Goal: Information Seeking & Learning: Check status

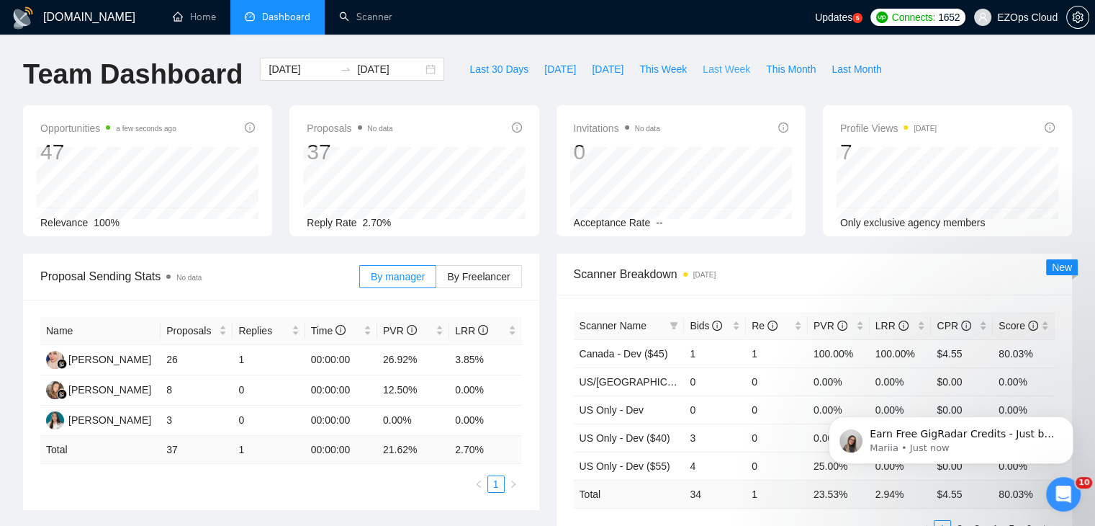
click at [703, 73] on span "Last Week" at bounding box center [727, 69] width 48 height 16
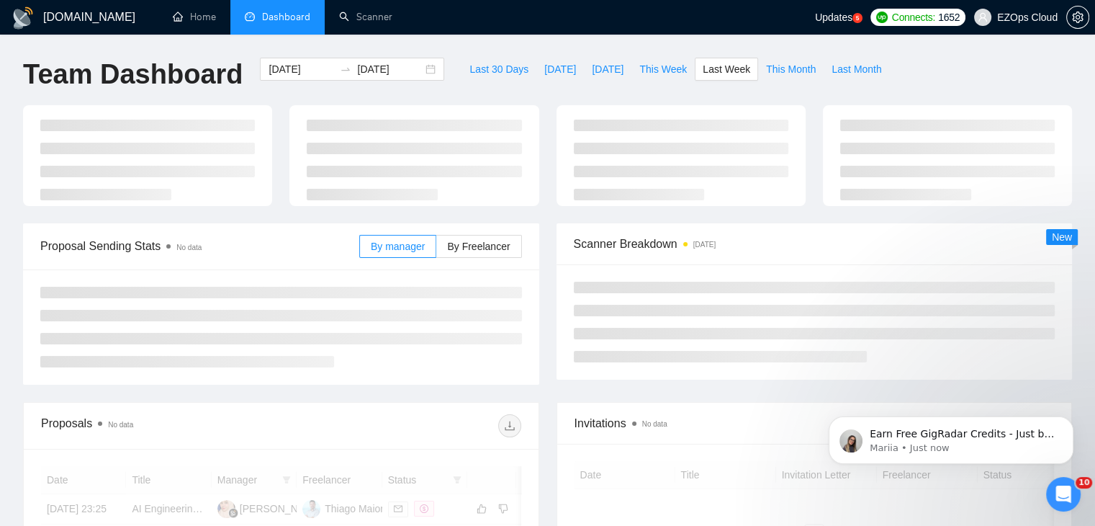
type input "[DATE]"
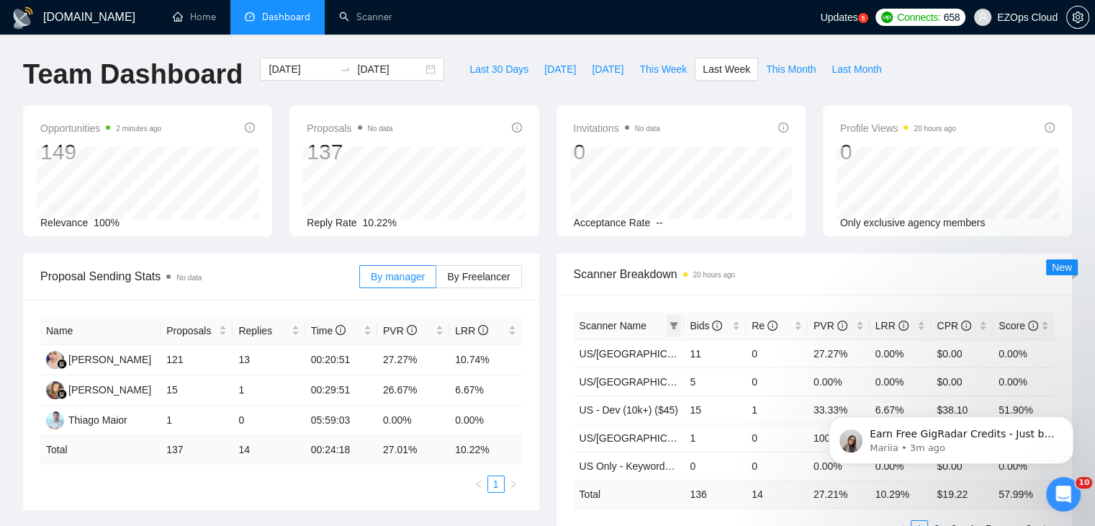
click at [676, 329] on span at bounding box center [674, 326] width 14 height 22
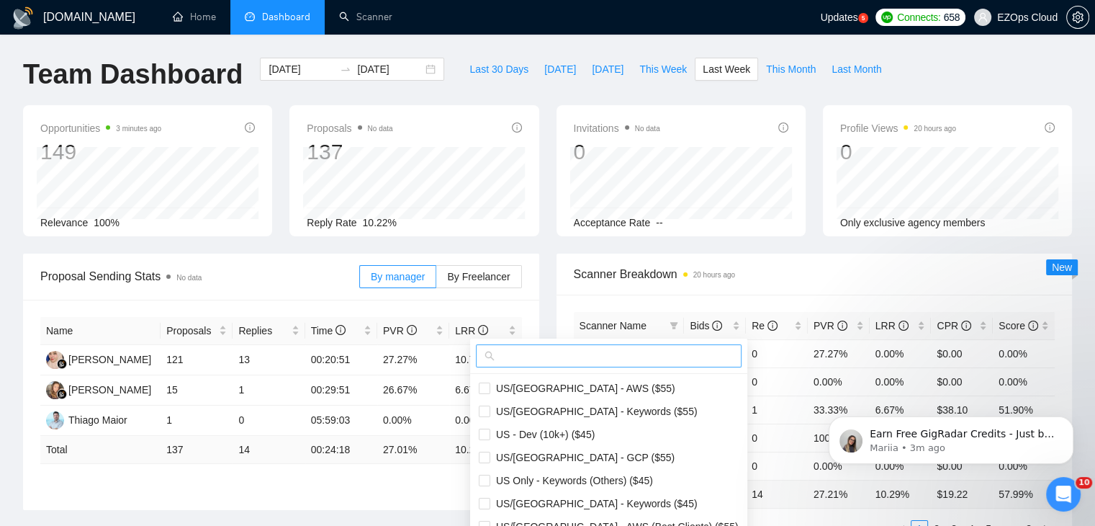
click at [580, 351] on input "text" at bounding box center [615, 356] width 235 height 16
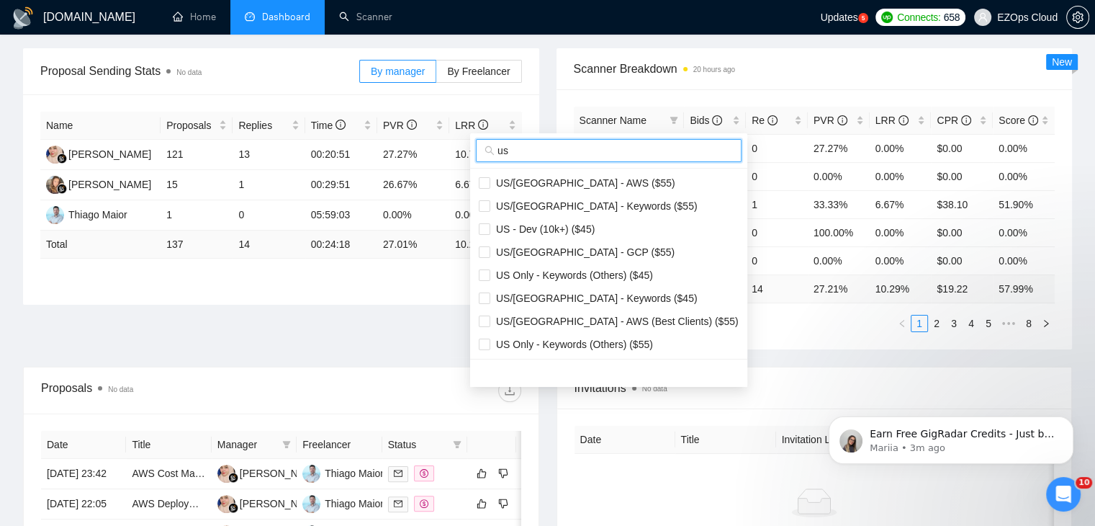
scroll to position [144, 0]
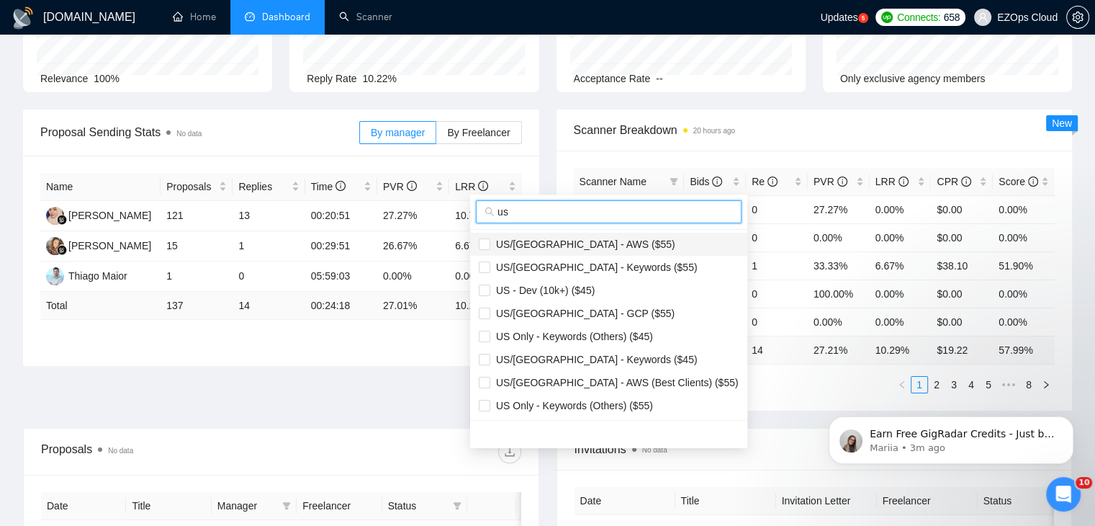
type input "us"
click at [575, 238] on span "US/[GEOGRAPHIC_DATA] - AWS ($55)" at bounding box center [582, 244] width 185 height 12
checkbox input "true"
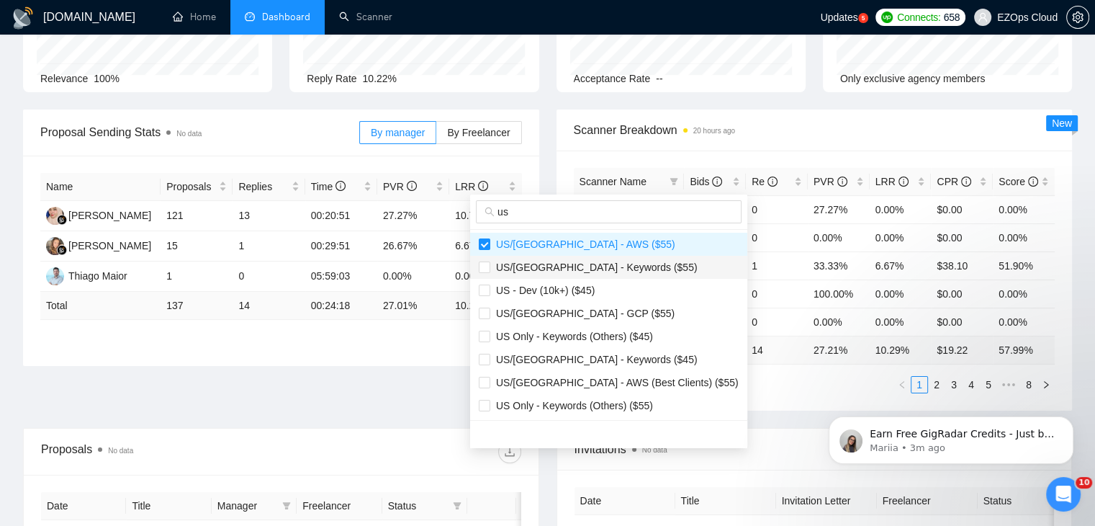
click at [586, 256] on li "US/[GEOGRAPHIC_DATA] - Keywords ($55)" at bounding box center [608, 267] width 277 height 23
checkbox input "true"
click at [591, 314] on span "US/[GEOGRAPHIC_DATA] - GCP ($55)" at bounding box center [582, 313] width 184 height 12
checkbox input "true"
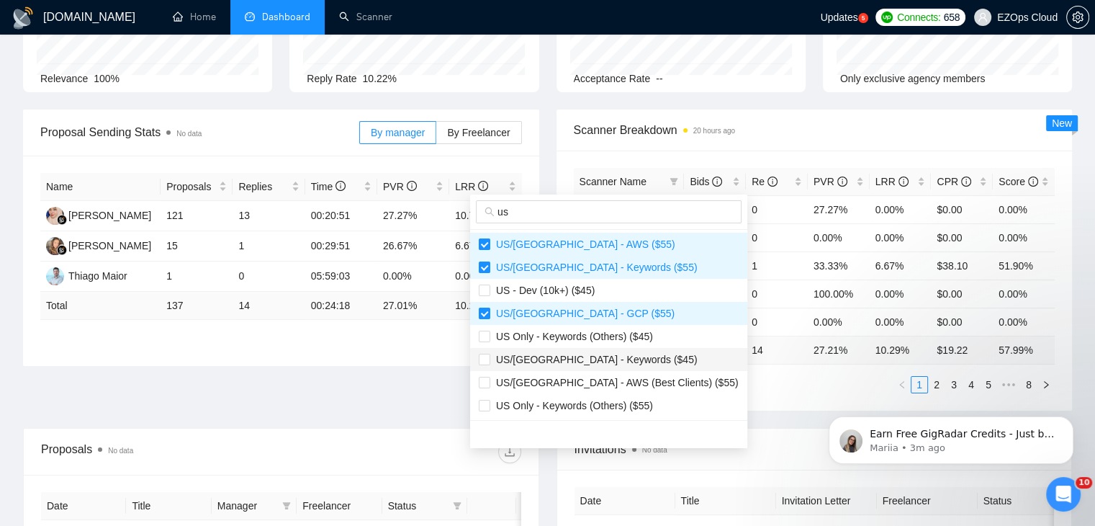
click at [619, 348] on li "US/[GEOGRAPHIC_DATA] - Keywords ($45)" at bounding box center [608, 359] width 277 height 23
checkbox input "true"
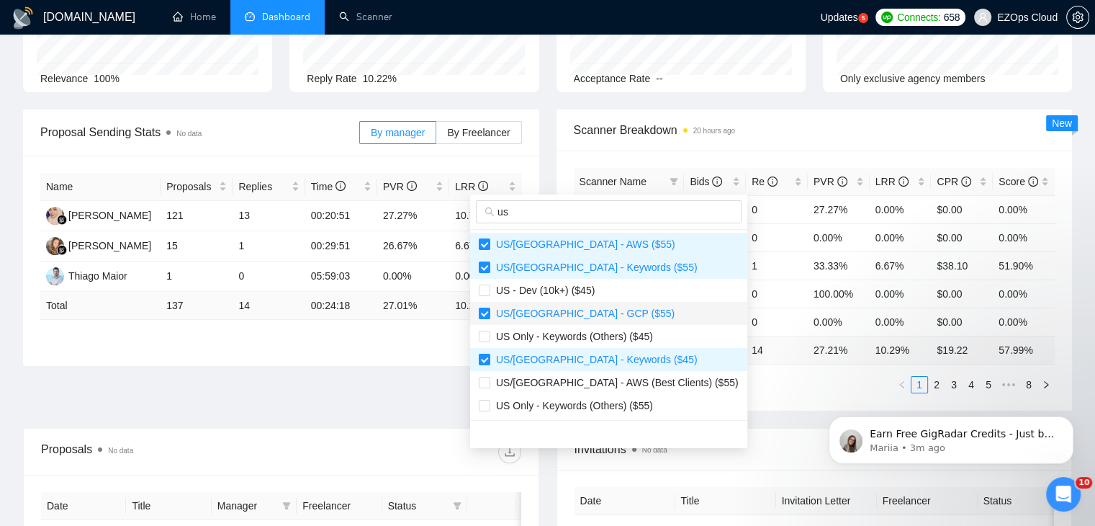
scroll to position [72, 0]
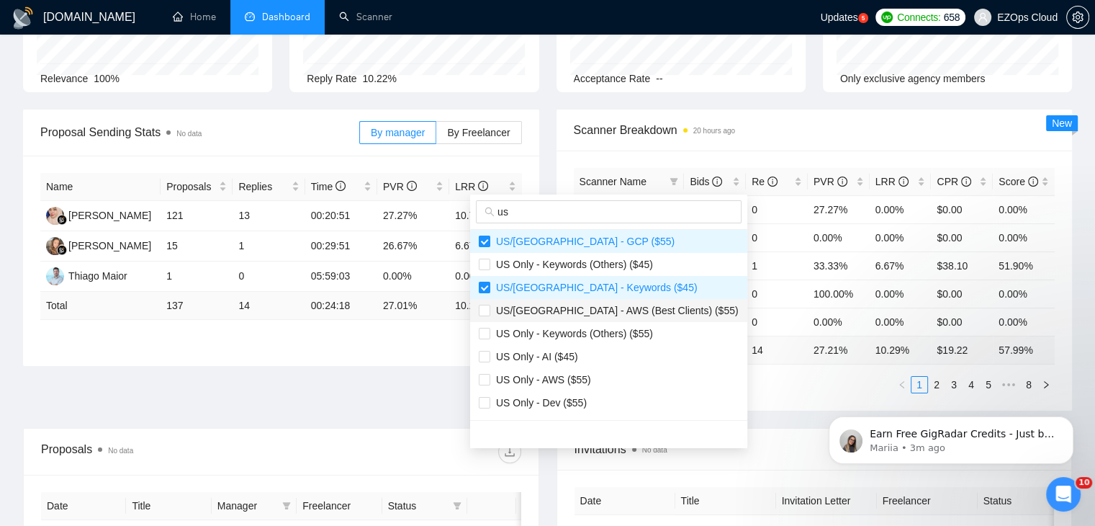
click at [603, 312] on span "US/[GEOGRAPHIC_DATA] - AWS (Best Clients) ($55)" at bounding box center [614, 311] width 248 height 12
checkbox input "true"
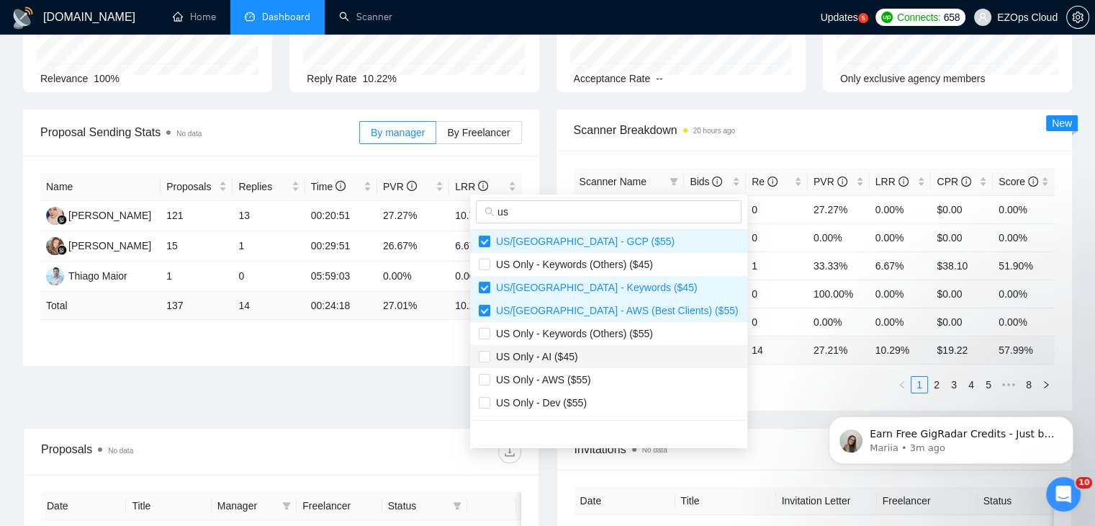
click at [599, 347] on li "US Only - AI ($45)" at bounding box center [608, 356] width 277 height 23
checkbox input "false"
click at [611, 368] on li "US Only - AWS ($55)" at bounding box center [608, 379] width 277 height 23
checkbox input "true"
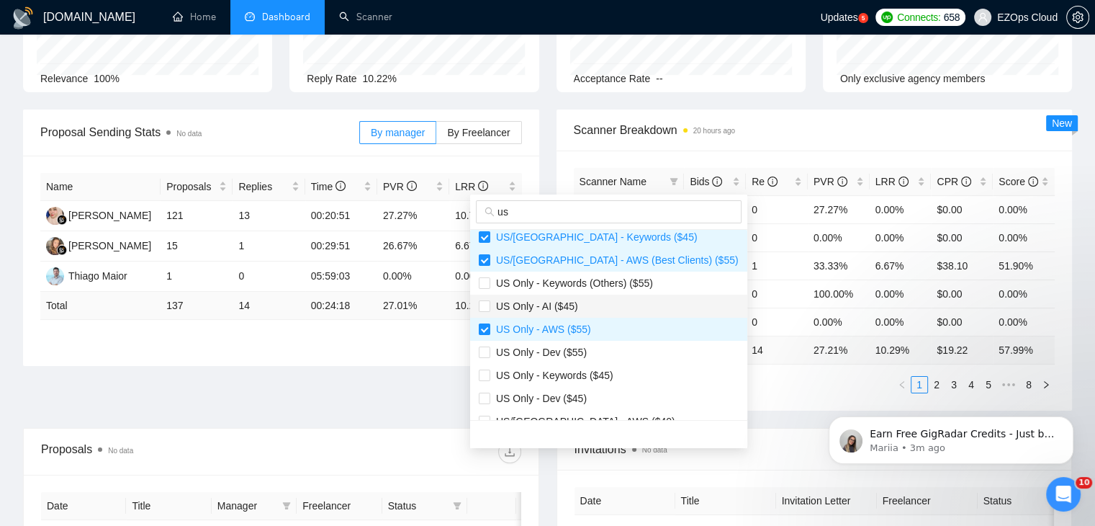
scroll to position [144, 0]
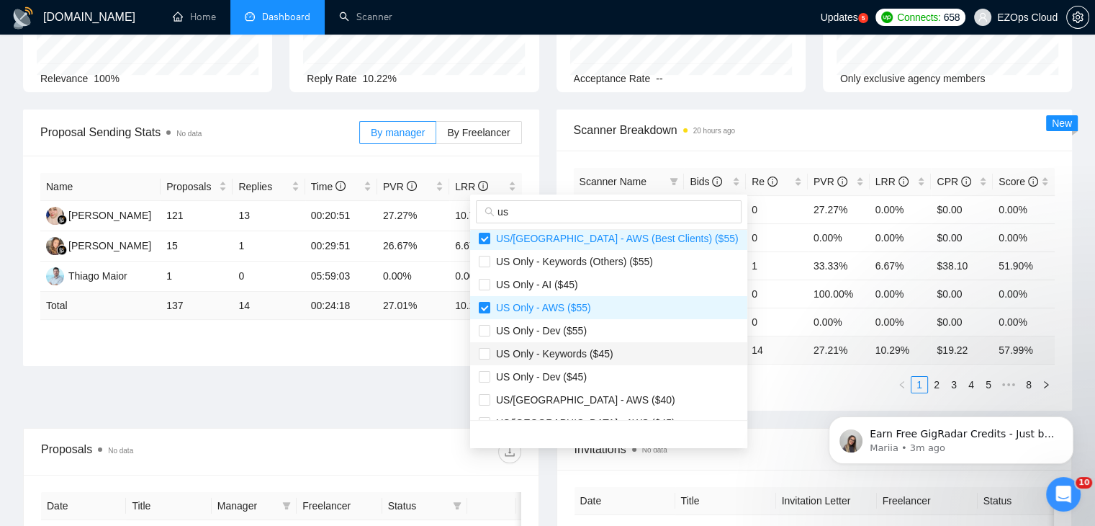
click at [603, 356] on span "US Only - Keywords ($45)" at bounding box center [551, 354] width 123 height 12
checkbox input "true"
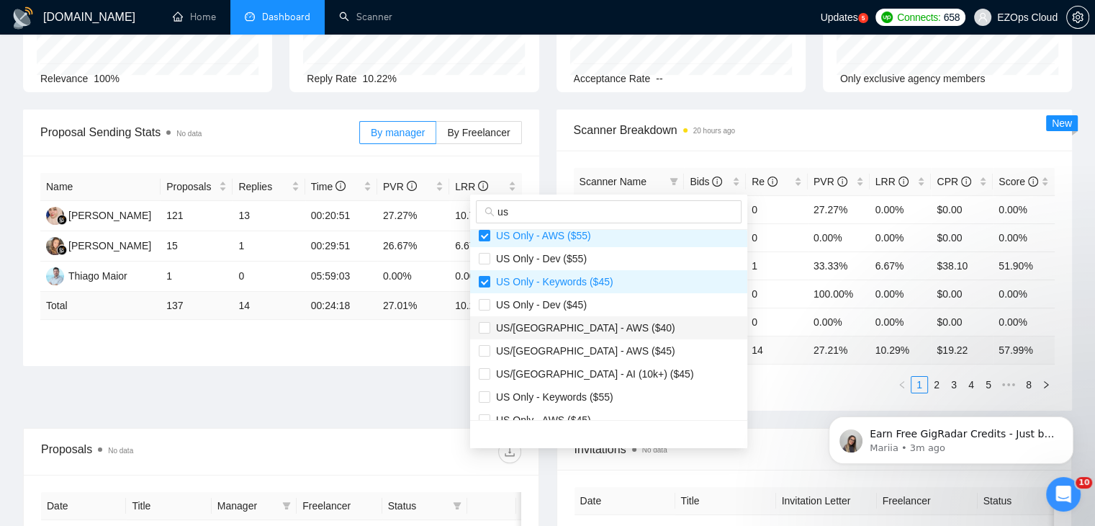
click at [603, 324] on span "US/[GEOGRAPHIC_DATA] - AWS ($40)" at bounding box center [609, 328] width 260 height 16
checkbox input "true"
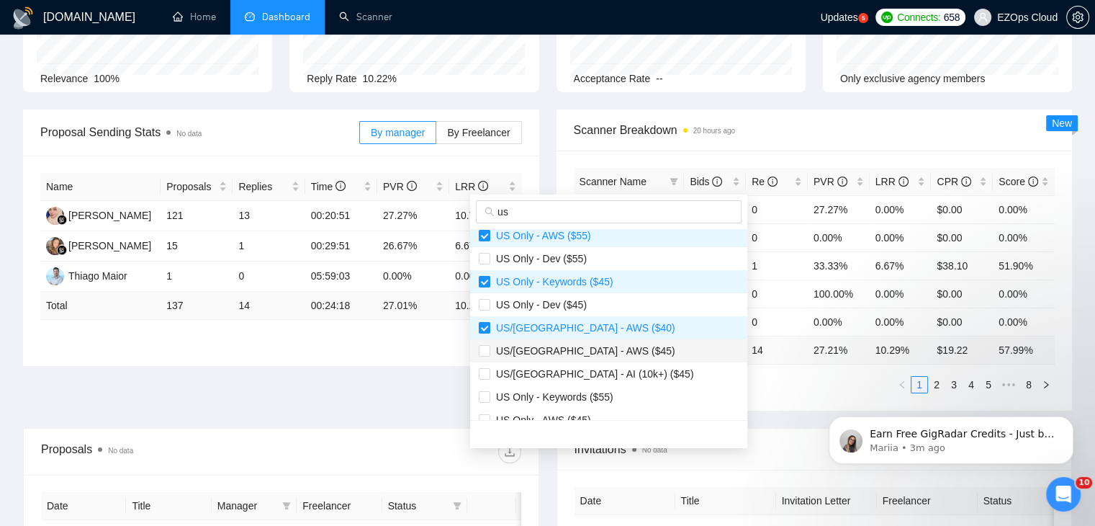
click at [604, 348] on span "US/[GEOGRAPHIC_DATA] - AWS ($45)" at bounding box center [609, 351] width 260 height 16
checkbox input "true"
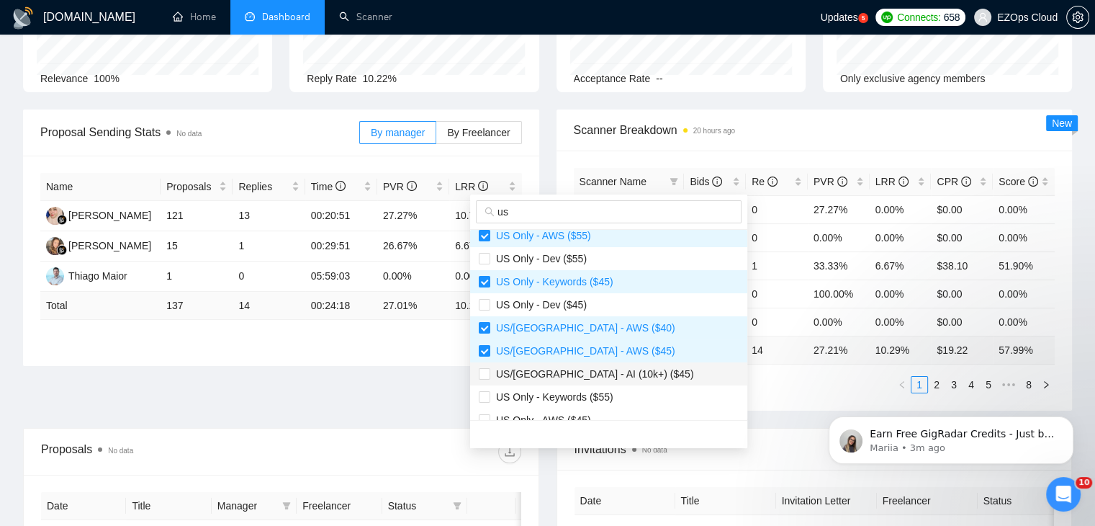
click at [616, 382] on li "US/[GEOGRAPHIC_DATA] - AI (10k+) ($45)" at bounding box center [608, 373] width 277 height 23
checkbox input "false"
click at [622, 390] on span "US Only - Keywords ($55)" at bounding box center [609, 397] width 260 height 16
checkbox input "true"
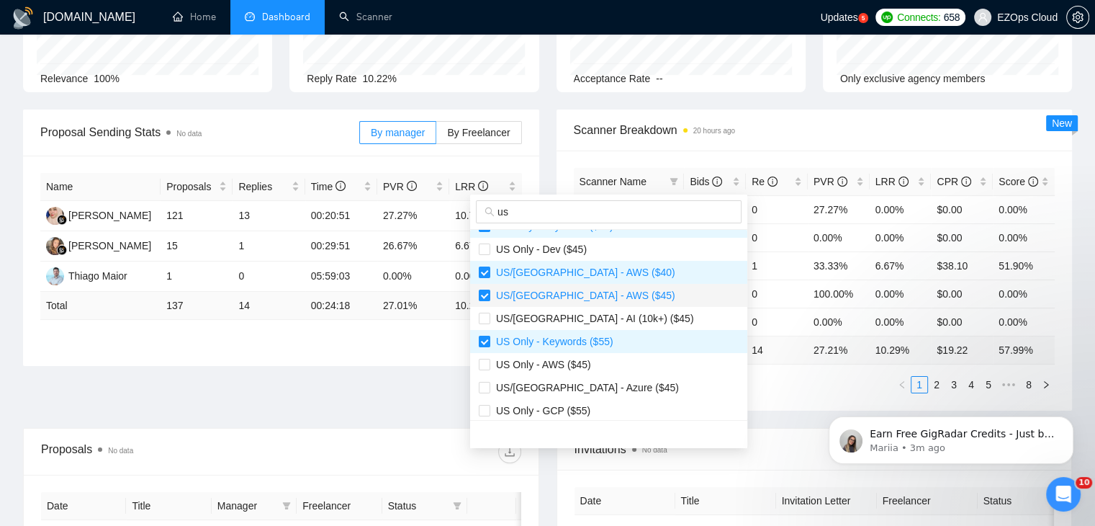
scroll to position [360, 0]
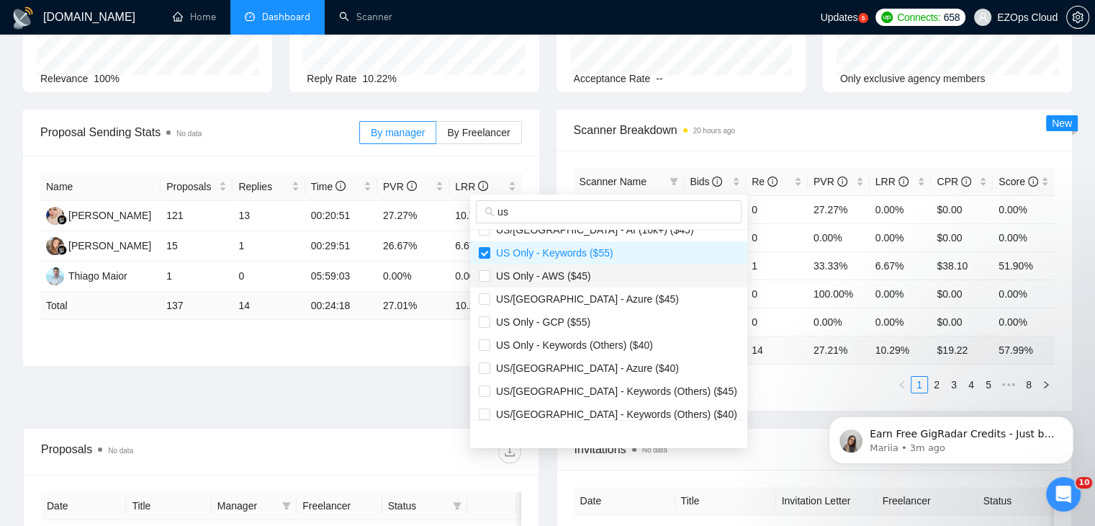
click at [595, 282] on span "US Only - AWS ($45)" at bounding box center [609, 276] width 260 height 16
checkbox input "true"
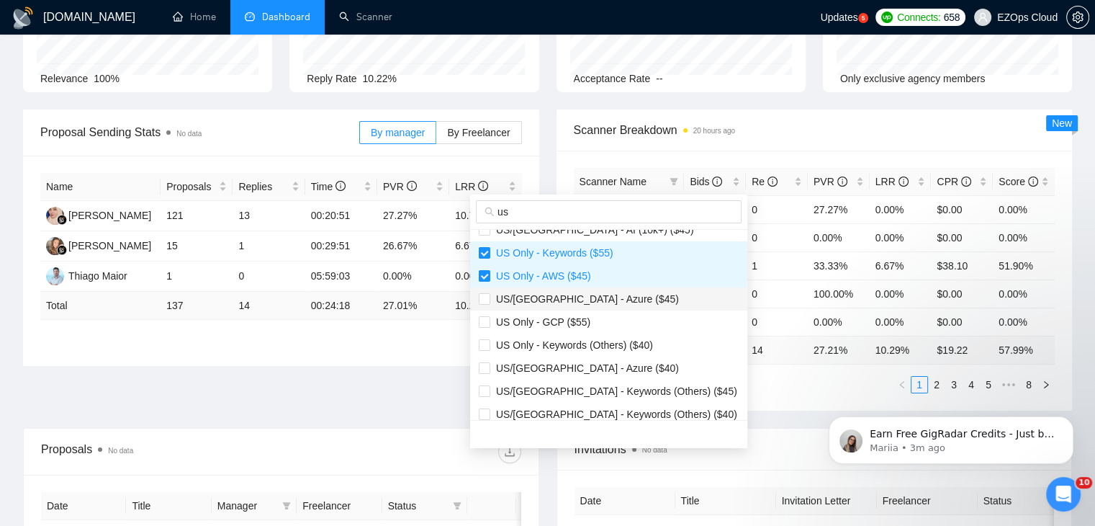
click at [603, 296] on span "US/[GEOGRAPHIC_DATA] - Azure ($45)" at bounding box center [584, 299] width 189 height 12
checkbox input "true"
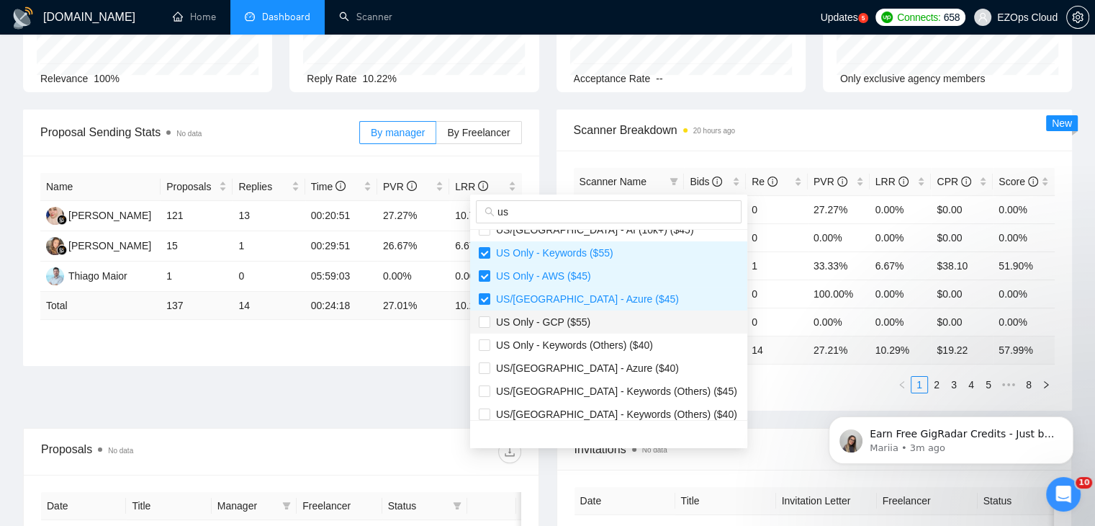
click at [595, 315] on span "US Only - GCP ($55)" at bounding box center [609, 322] width 260 height 16
checkbox input "true"
click at [614, 364] on span "US/[GEOGRAPHIC_DATA] - Azure ($40)" at bounding box center [609, 368] width 260 height 16
checkbox input "true"
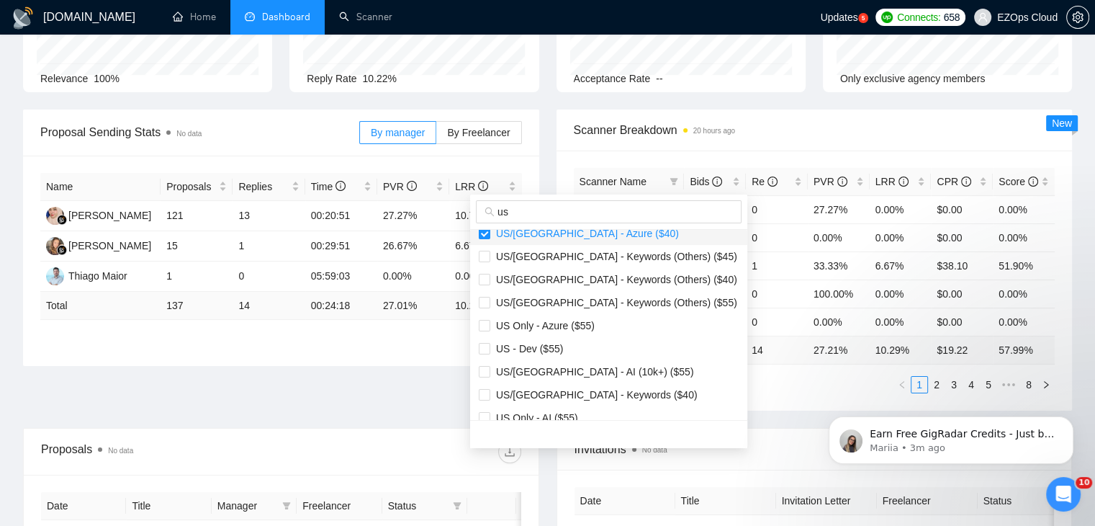
scroll to position [504, 0]
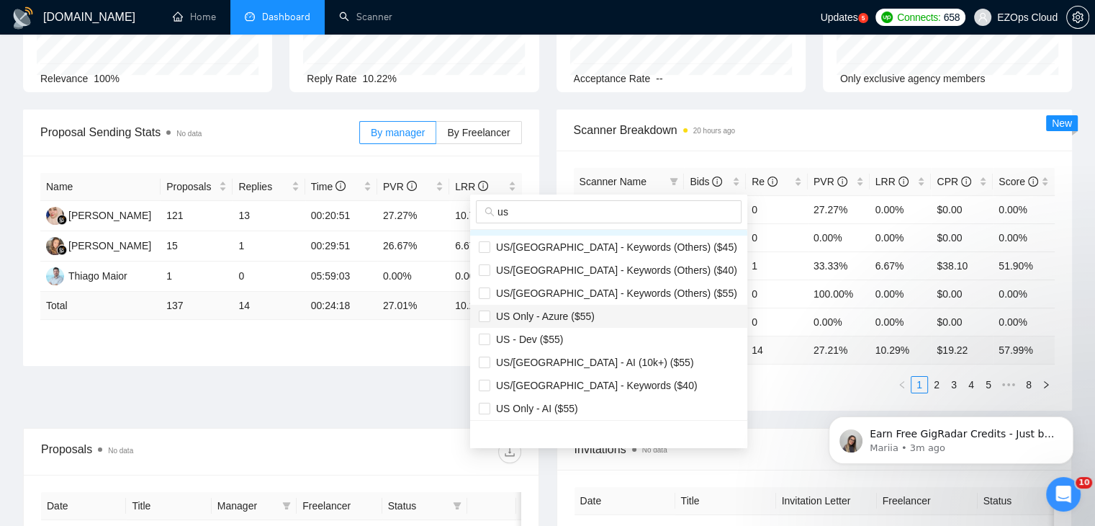
click at [575, 319] on span "US Only - Azure ($55)" at bounding box center [542, 316] width 104 height 12
checkbox input "true"
click at [607, 382] on span "US/[GEOGRAPHIC_DATA] - Keywords ($40)" at bounding box center [593, 385] width 207 height 12
checkbox input "true"
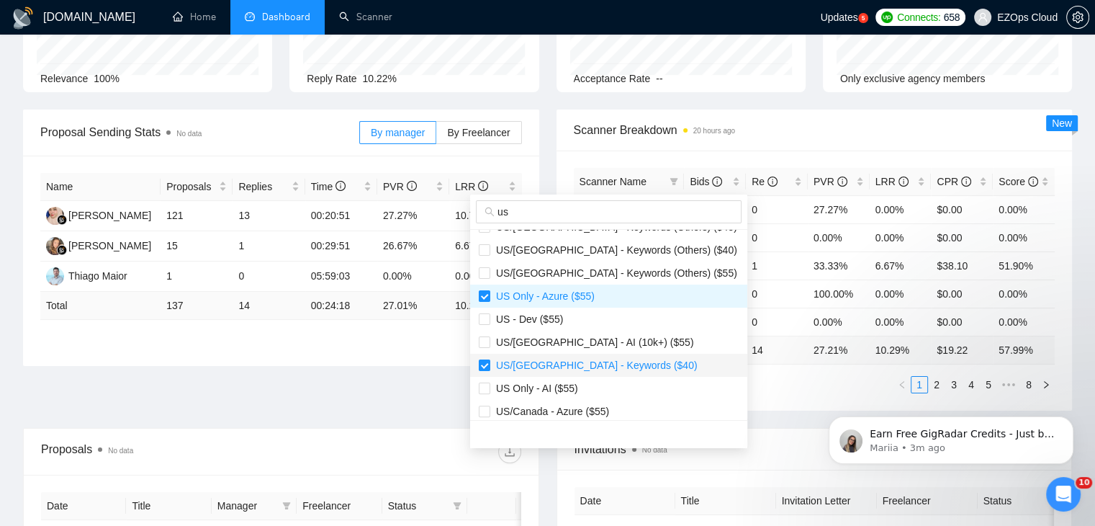
scroll to position [530, 0]
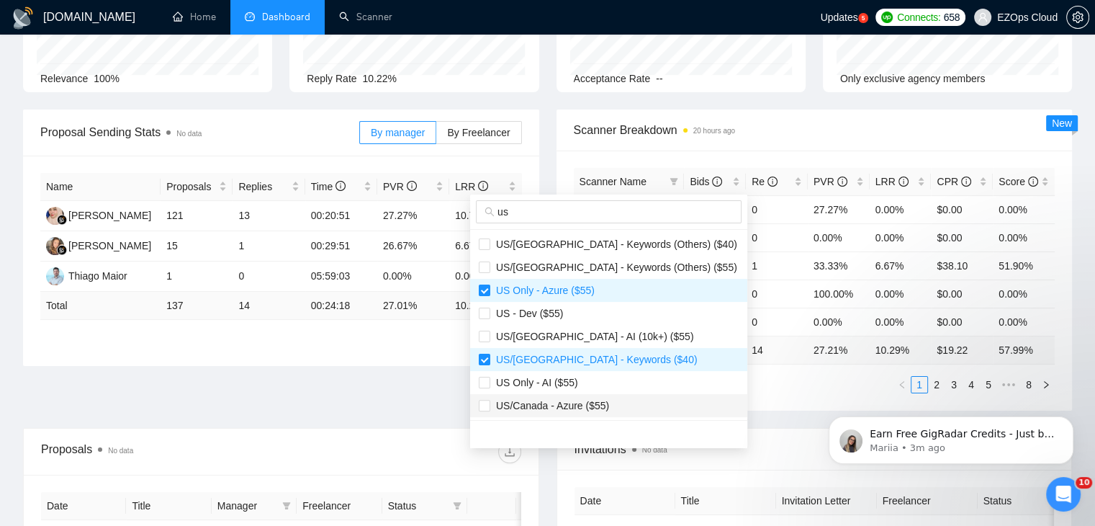
click at [599, 403] on span "US/Canada - Azure ($55)" at bounding box center [549, 406] width 119 height 12
checkbox input "true"
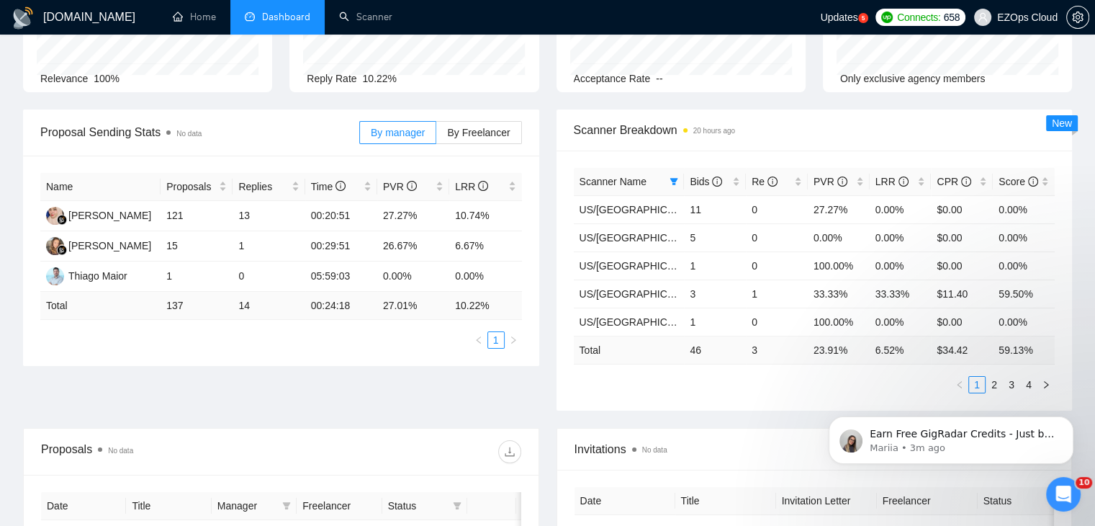
click at [741, 413] on div "Proposal Sending Stats No data By manager By Freelancer Name Proposals Replies …" at bounding box center [547, 268] width 1066 height 318
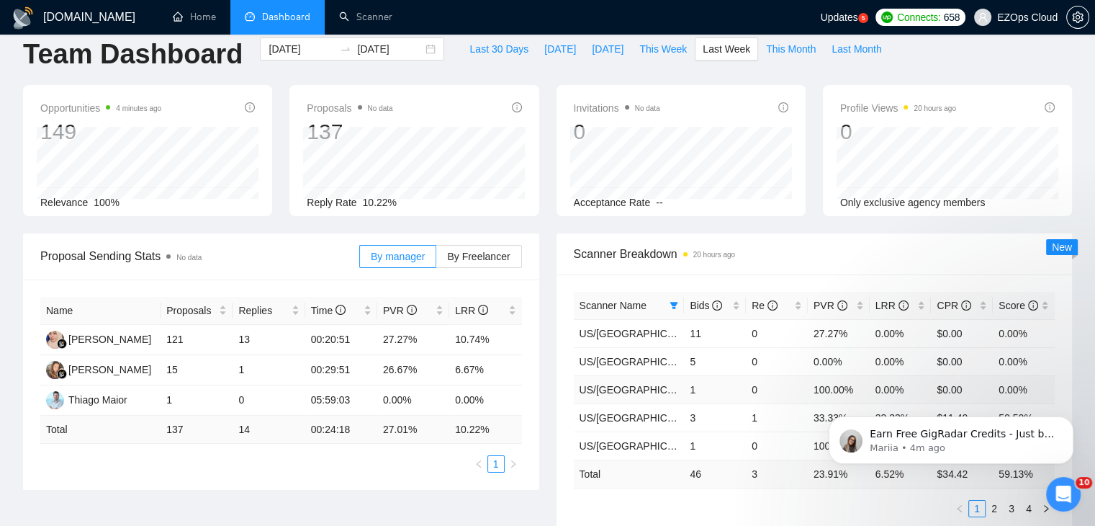
scroll to position [0, 0]
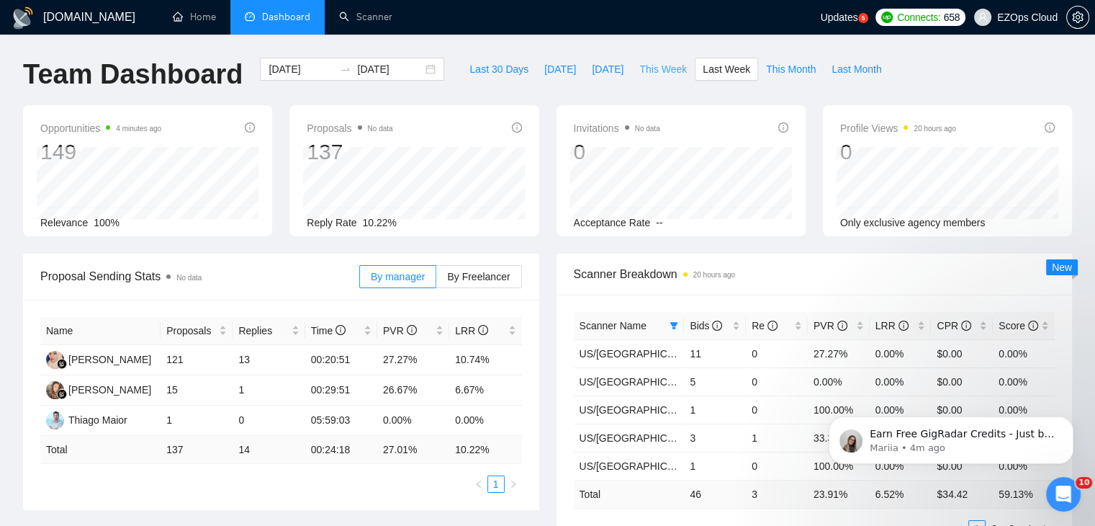
click at [644, 73] on span "This Week" at bounding box center [663, 69] width 48 height 16
type input "[DATE]"
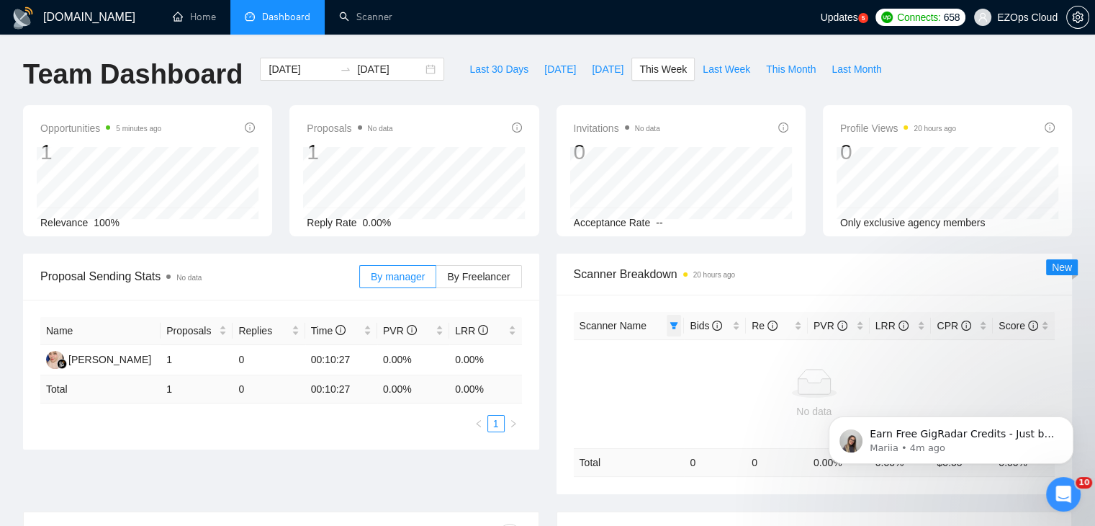
click at [675, 315] on span at bounding box center [674, 326] width 14 height 22
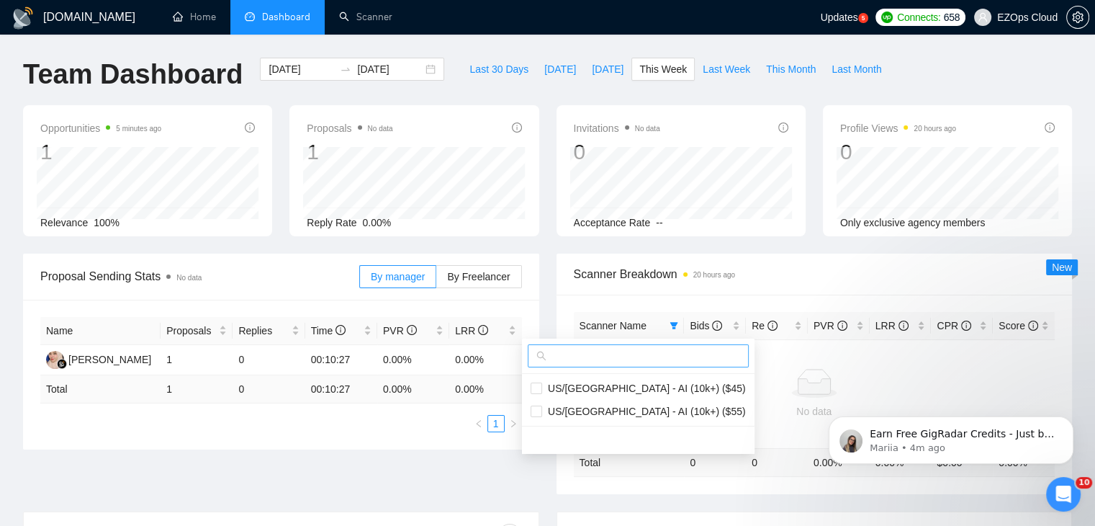
click at [598, 345] on span at bounding box center [638, 355] width 221 height 23
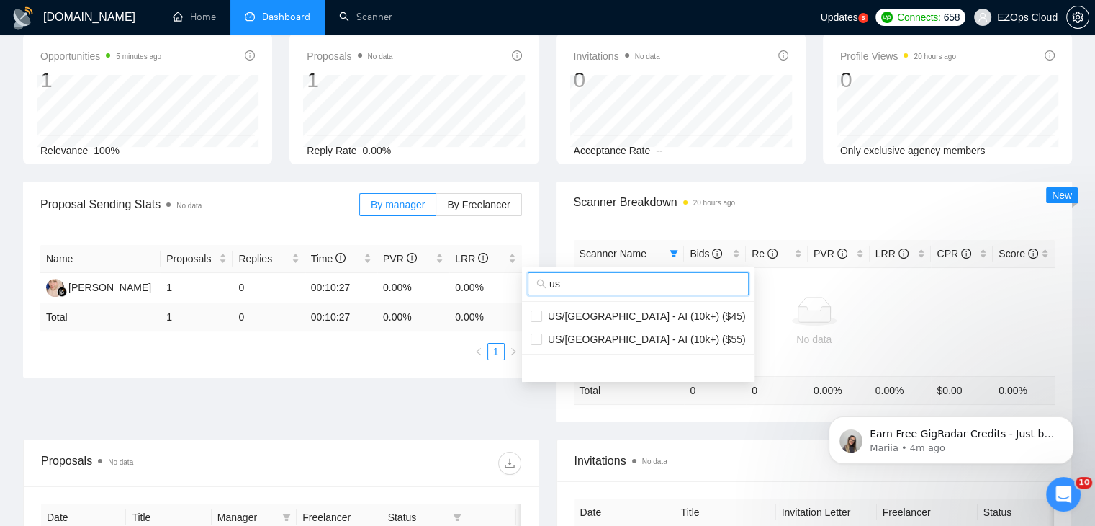
type input "us"
click at [691, 443] on div "Invitations No data" at bounding box center [815, 460] width 480 height 41
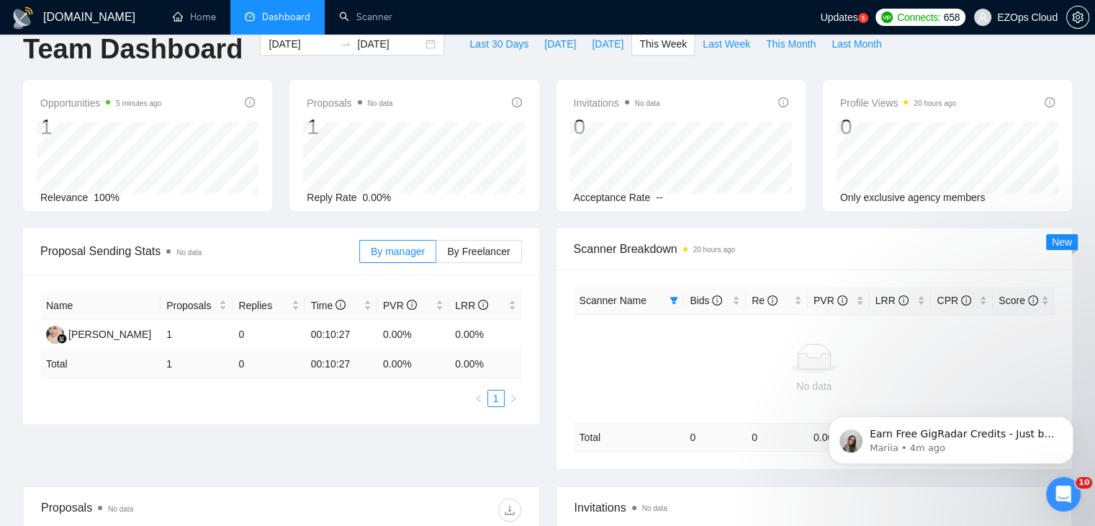
scroll to position [0, 0]
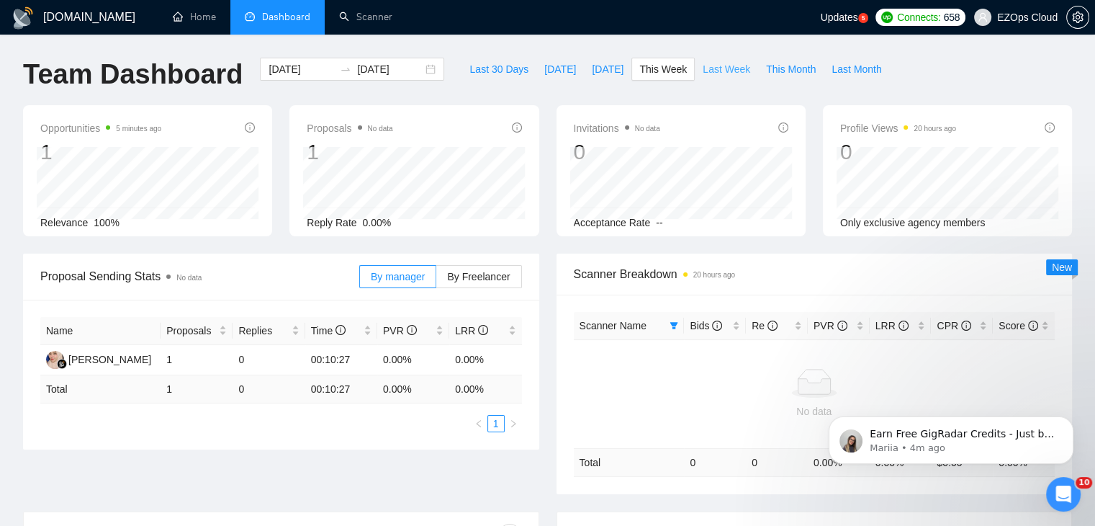
click at [716, 73] on span "Last Week" at bounding box center [727, 69] width 48 height 16
type input "[DATE]"
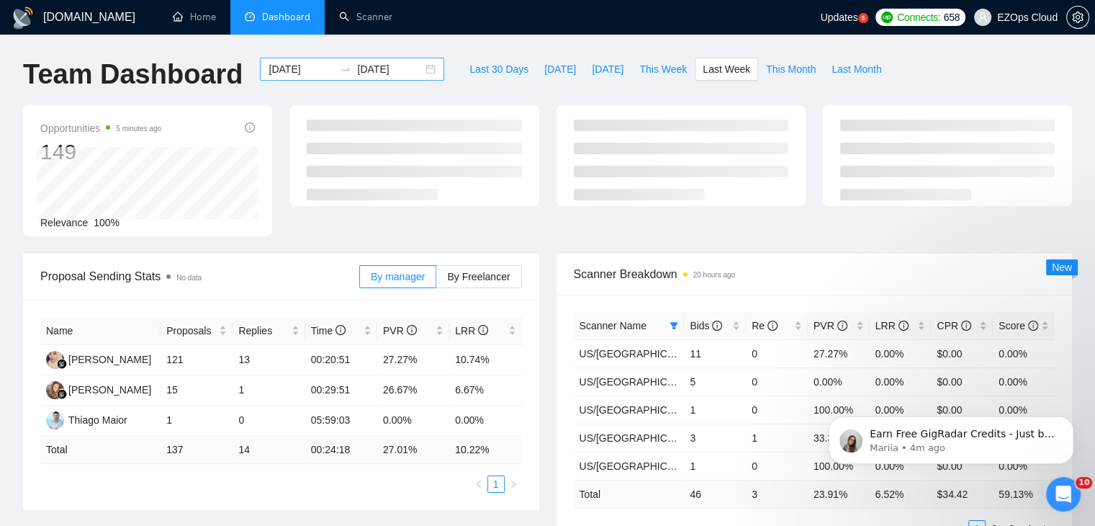
click at [417, 65] on div "[DATE] [DATE]" at bounding box center [352, 69] width 184 height 23
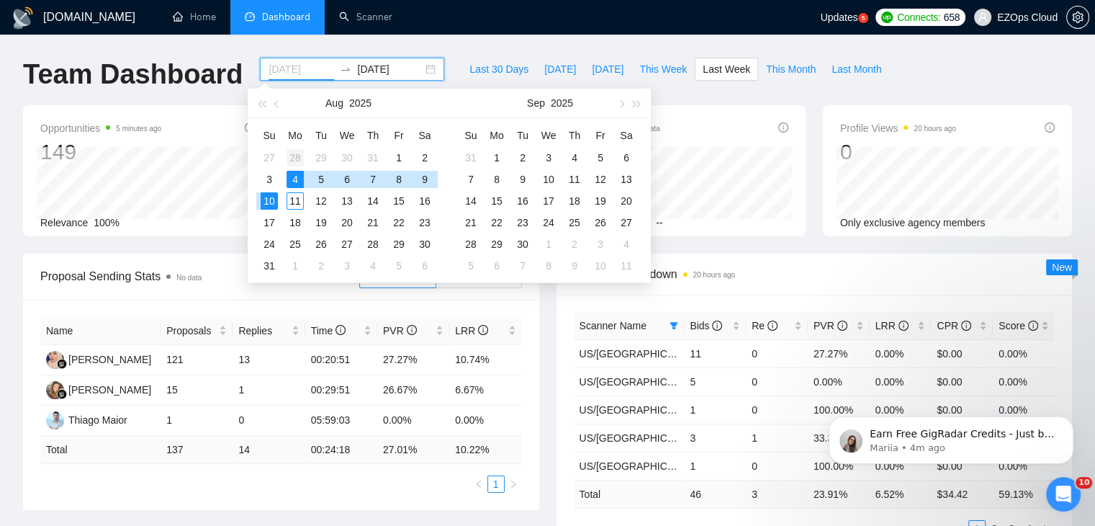
type input "[DATE]"
click at [292, 153] on div "28" at bounding box center [295, 157] width 17 height 17
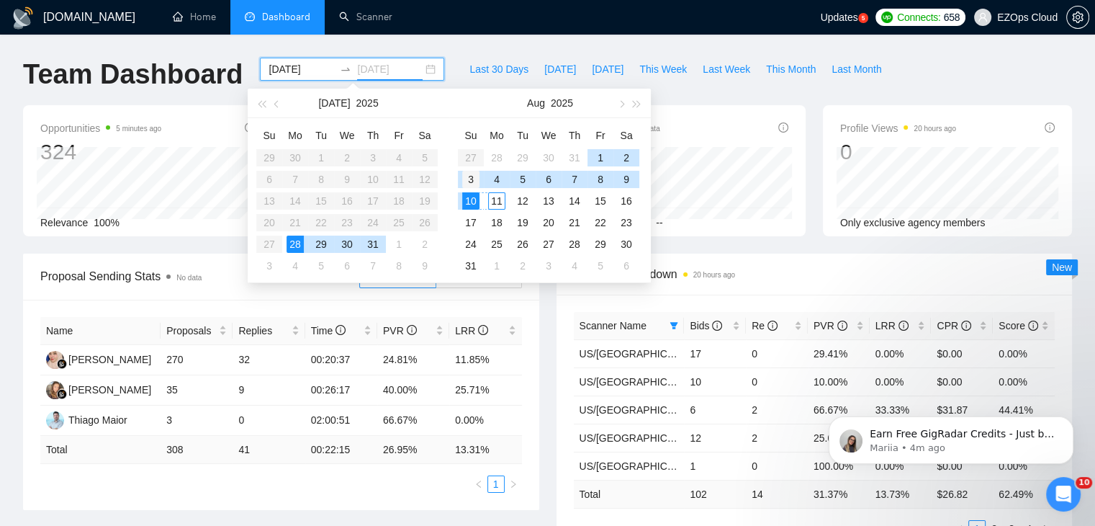
type input "[DATE]"
click at [472, 181] on div "3" at bounding box center [470, 179] width 17 height 17
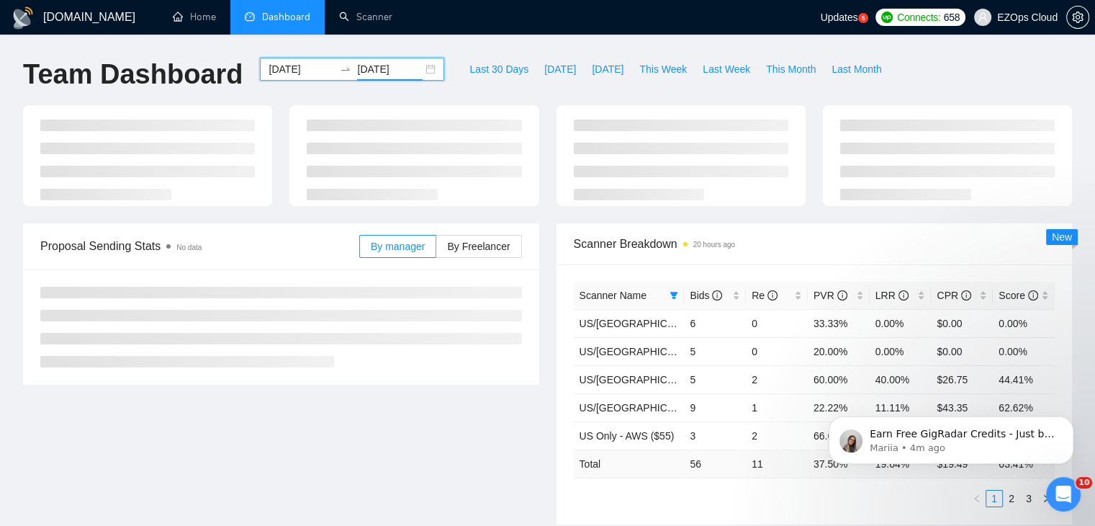
click at [423, 72] on div "[DATE] [DATE]" at bounding box center [352, 69] width 184 height 23
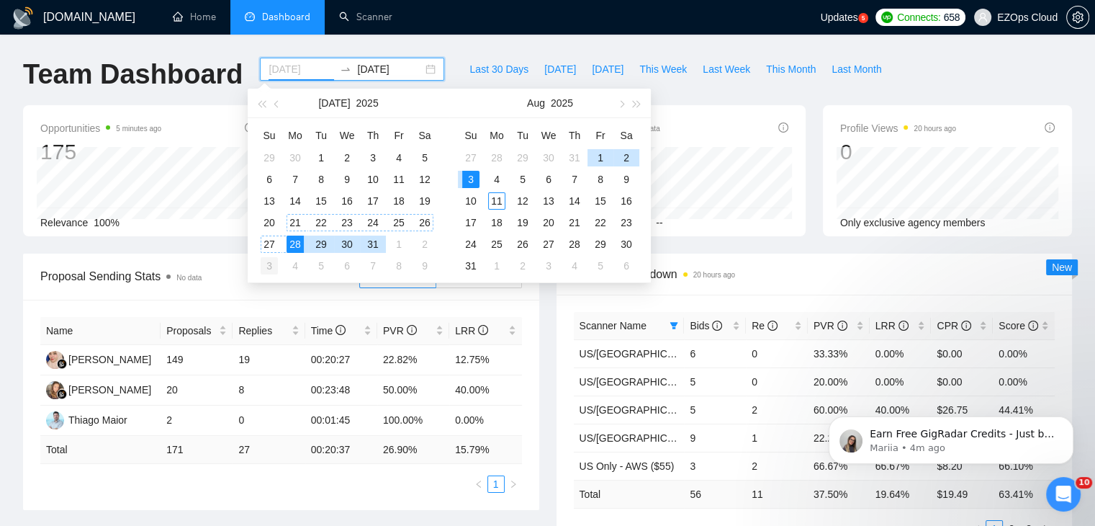
type input "[DATE]"
click at [268, 260] on div "3" at bounding box center [269, 265] width 17 height 17
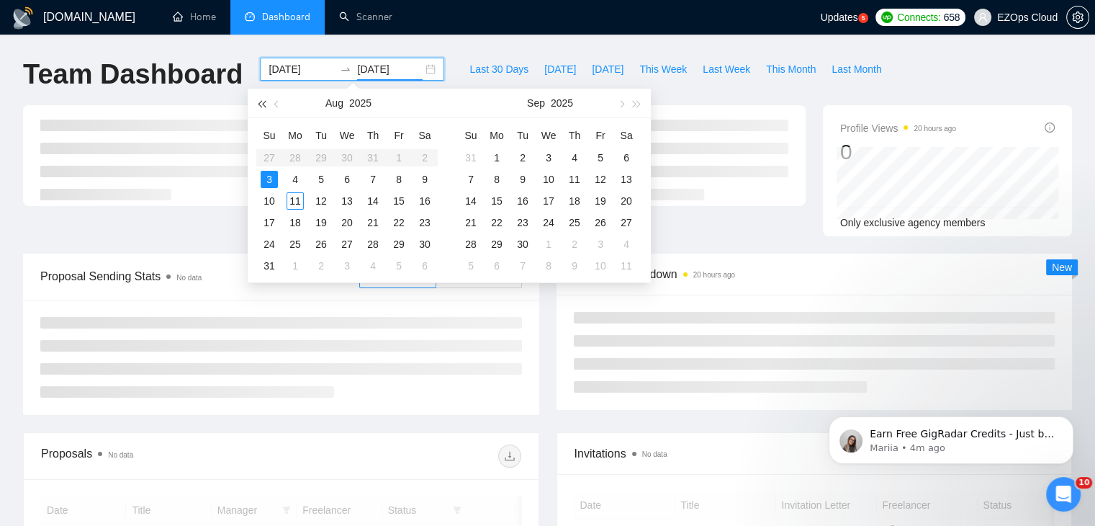
type input "[DATE]"
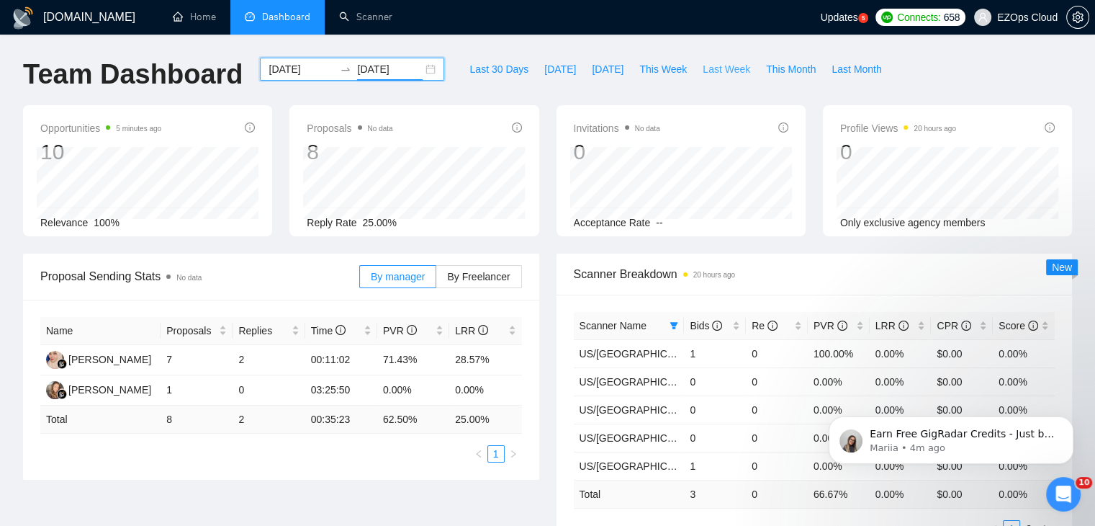
click at [703, 68] on span "Last Week" at bounding box center [727, 69] width 48 height 16
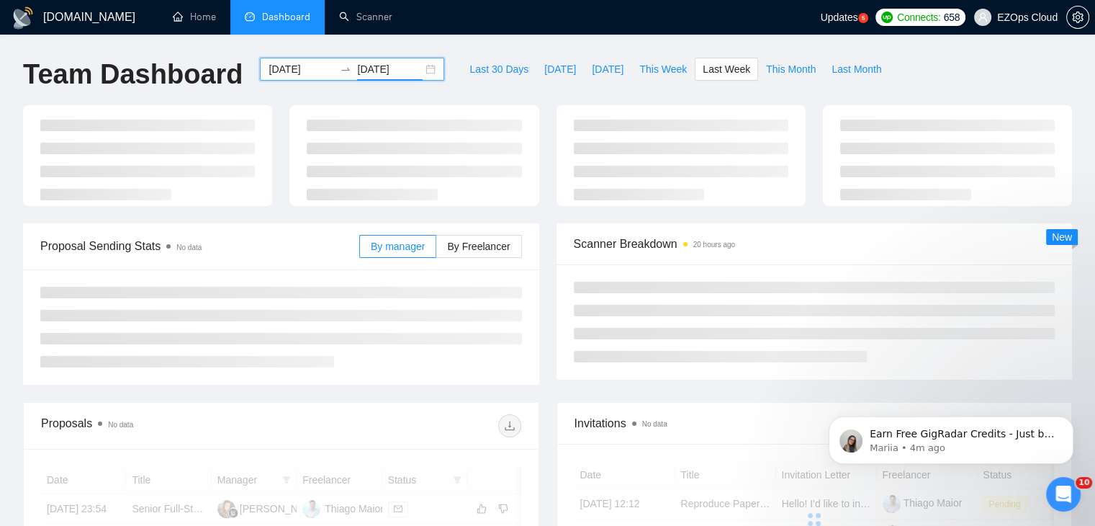
type input "[DATE]"
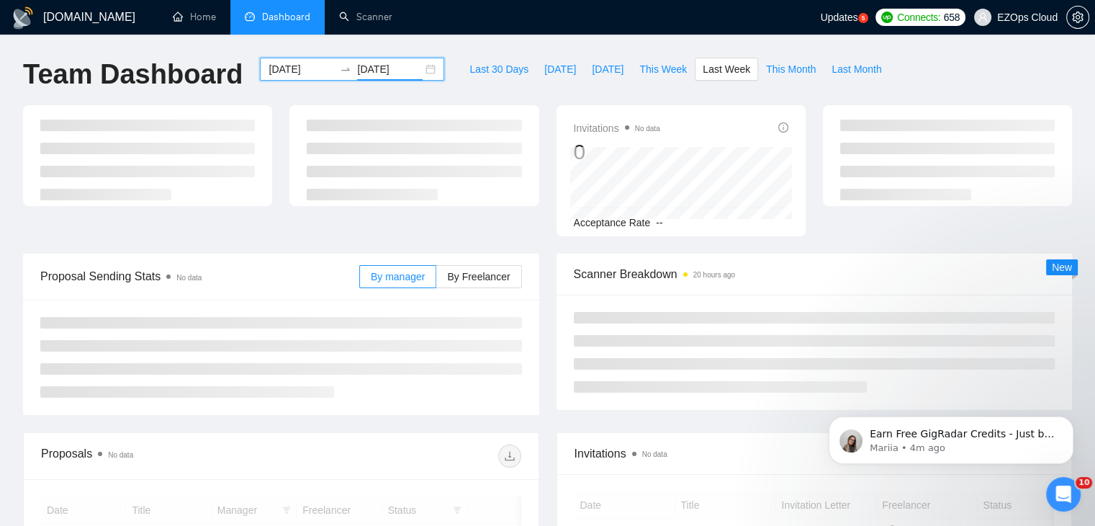
click at [421, 67] on div "[DATE] [DATE]" at bounding box center [352, 69] width 184 height 23
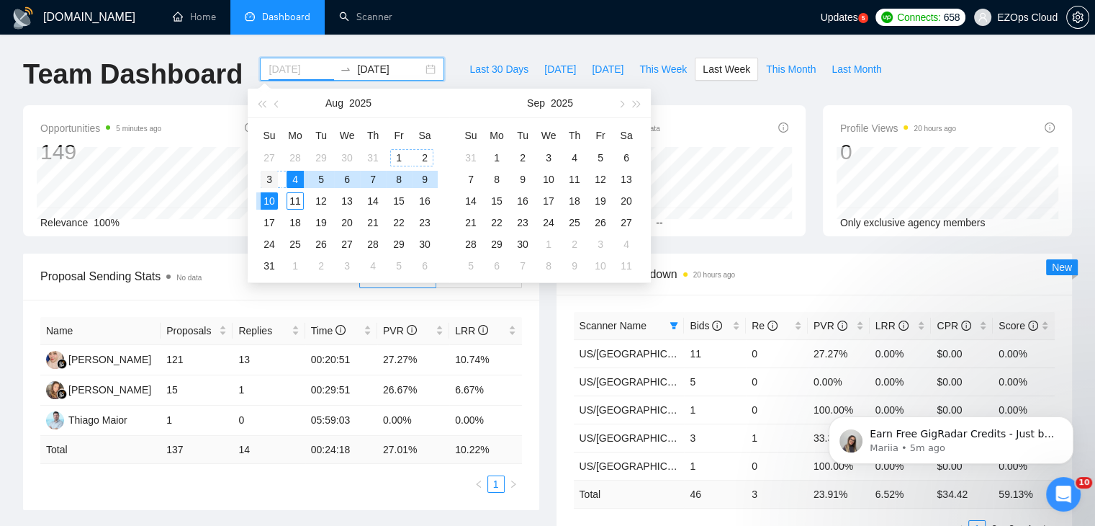
type input "[DATE]"
click at [271, 178] on div "3" at bounding box center [269, 179] width 17 height 17
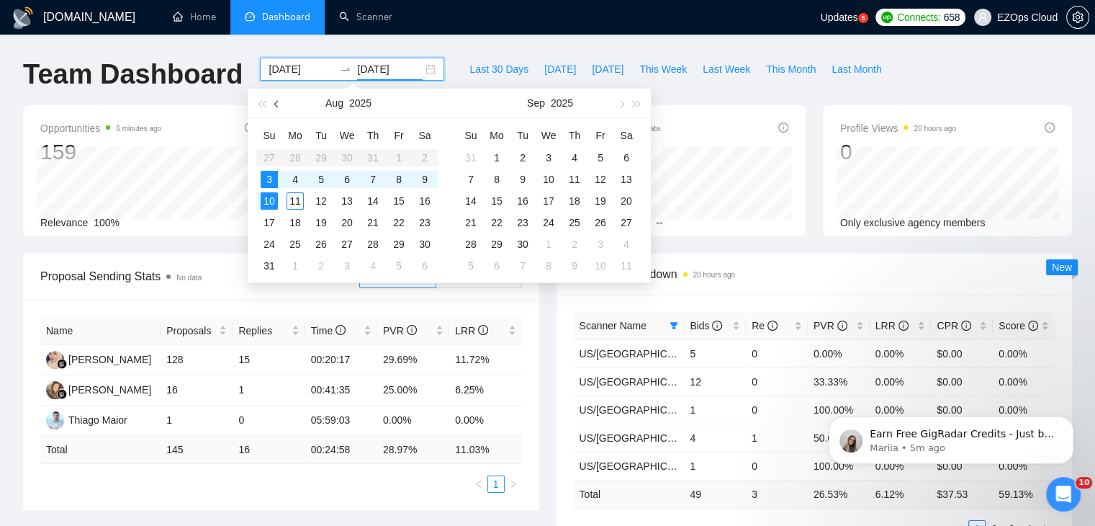
click at [274, 107] on button "button" at bounding box center [277, 103] width 16 height 29
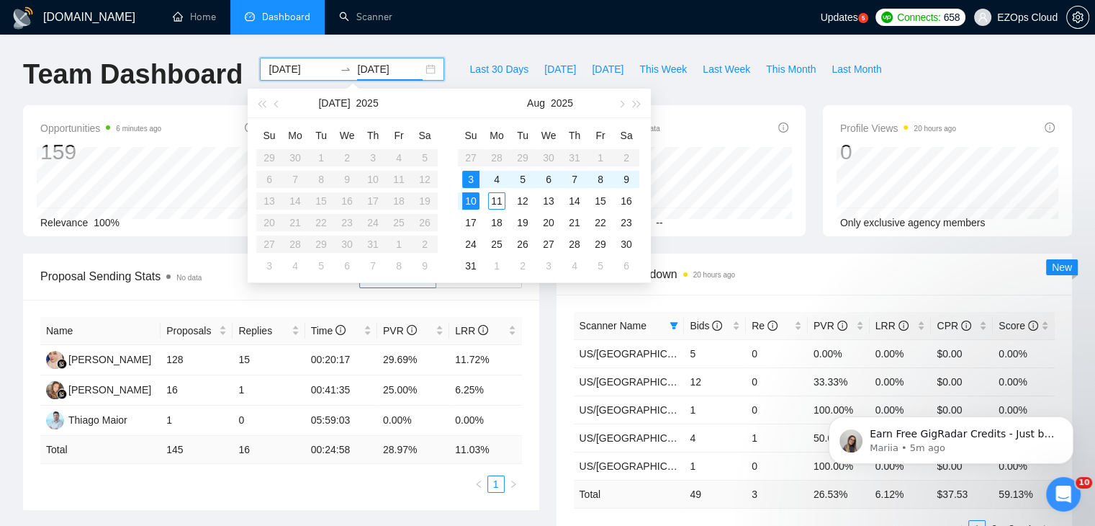
click at [297, 241] on table "Su Mo Tu We Th Fr Sa 29 30 1 2 3 4 5 6 7 8 9 10 11 12 13 14 15 16 17 18 19 20 2…" at bounding box center [346, 200] width 181 height 153
type input "[DATE]"
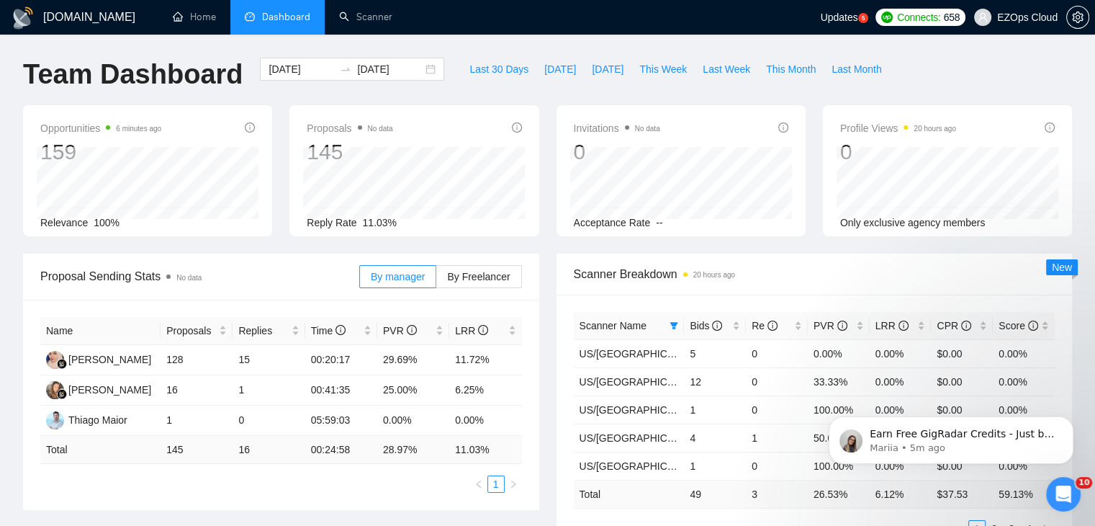
click at [719, 98] on div "Last 30 Days [DATE] [DATE] This Week Last Week This Month Last Month" at bounding box center [675, 82] width 445 height 48
click at [703, 71] on span "Last Week" at bounding box center [727, 69] width 48 height 16
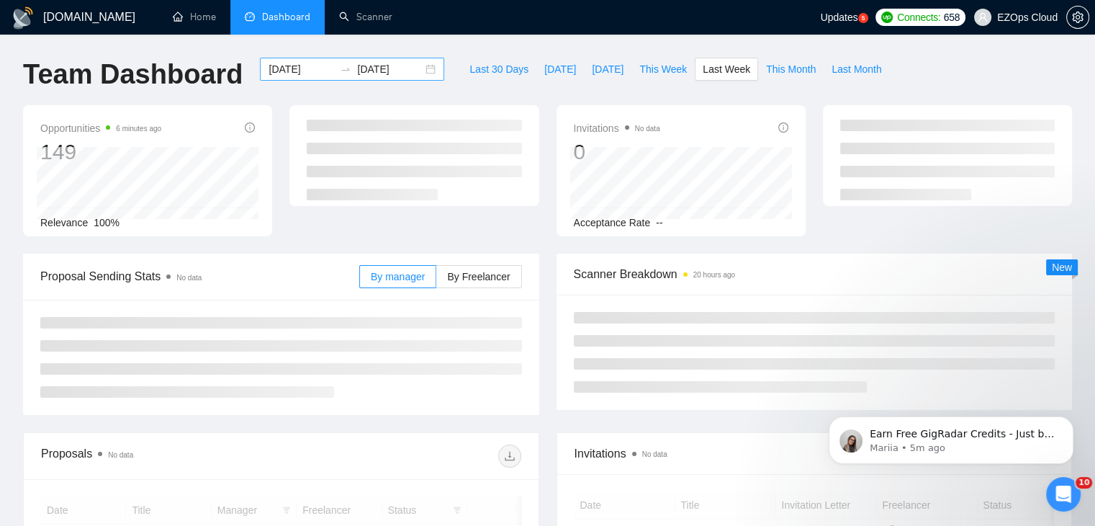
click at [418, 66] on div "[DATE] [DATE]" at bounding box center [352, 69] width 184 height 23
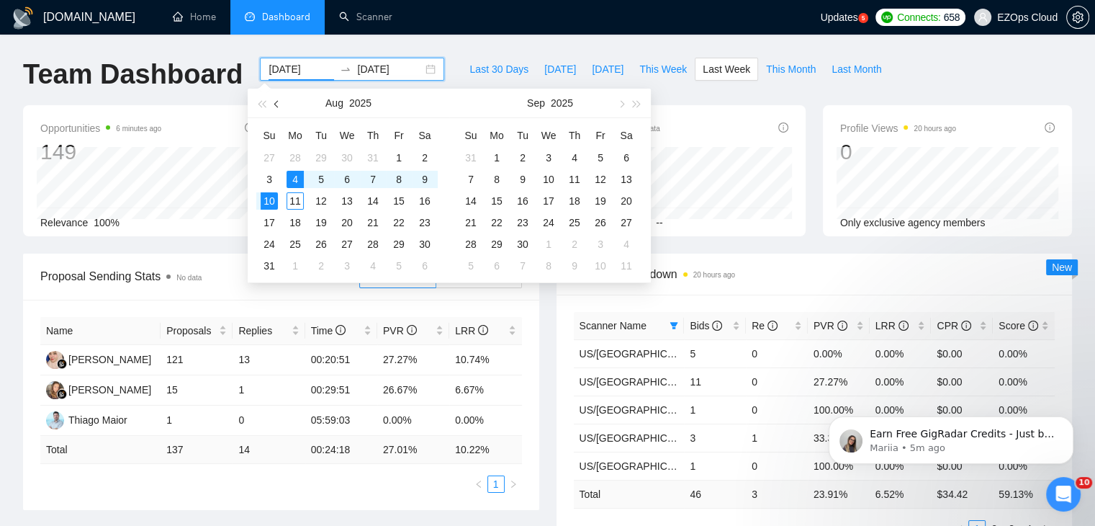
click at [274, 103] on span "button" at bounding box center [277, 103] width 7 height 7
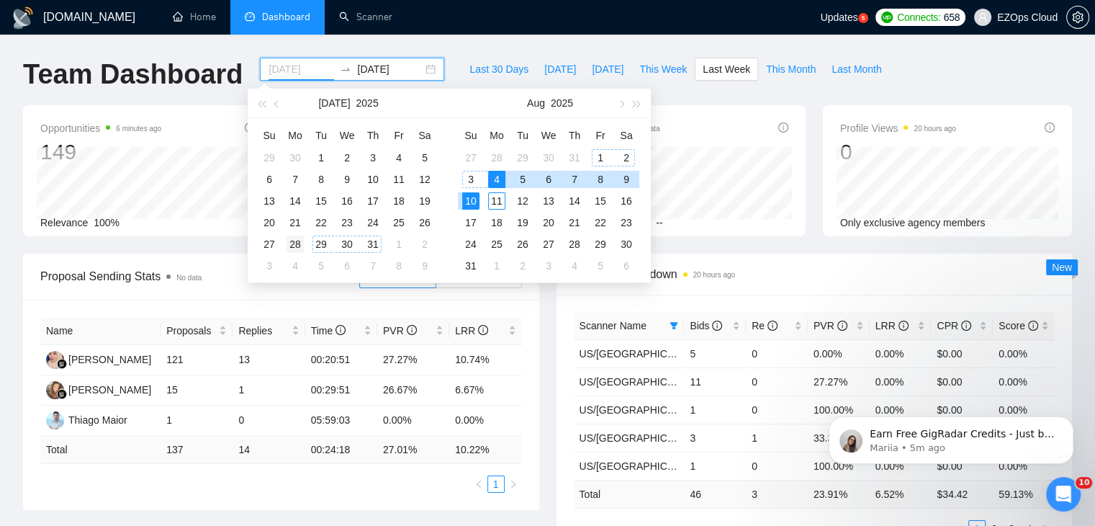
type input "[DATE]"
click at [297, 243] on div "28" at bounding box center [295, 243] width 17 height 17
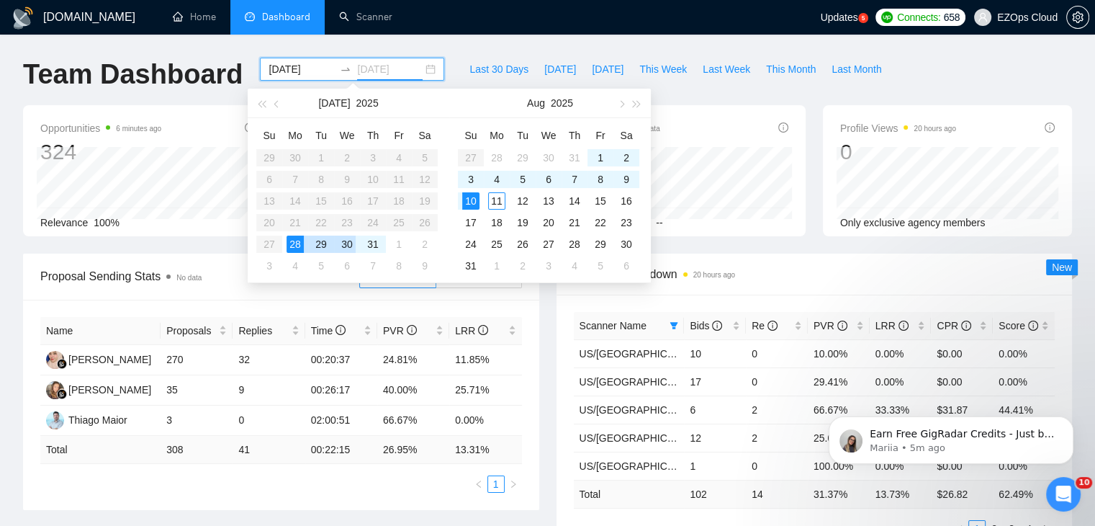
type input "[DATE]"
click at [722, 68] on span "Last Week" at bounding box center [727, 69] width 48 height 16
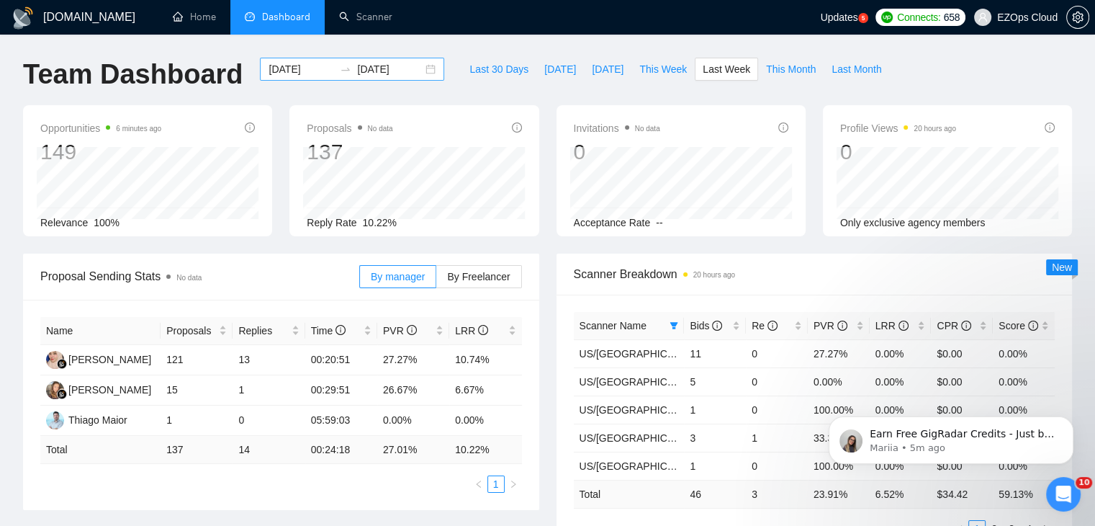
click at [423, 72] on div "[DATE] [DATE]" at bounding box center [352, 69] width 184 height 23
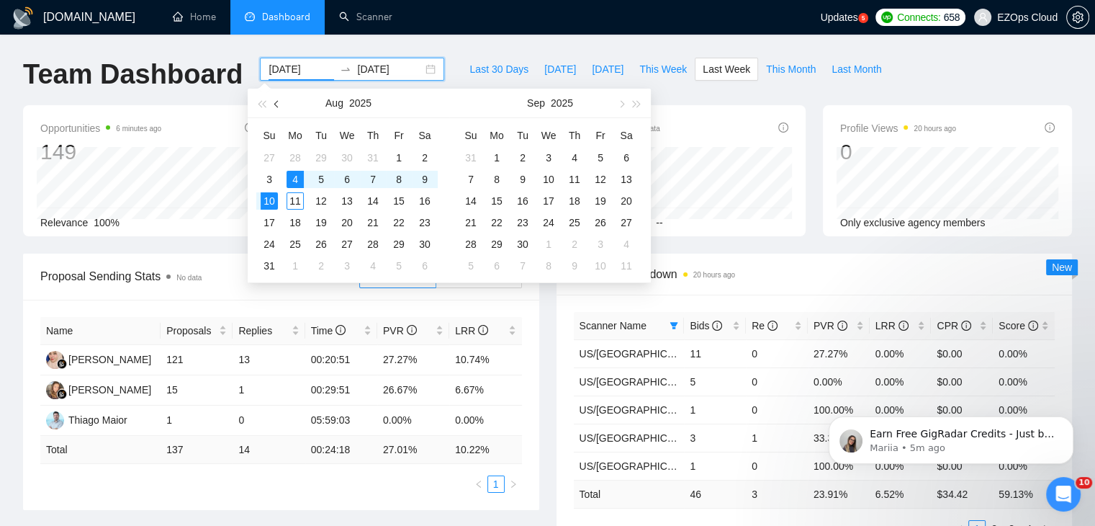
click at [274, 106] on button "button" at bounding box center [277, 103] width 16 height 29
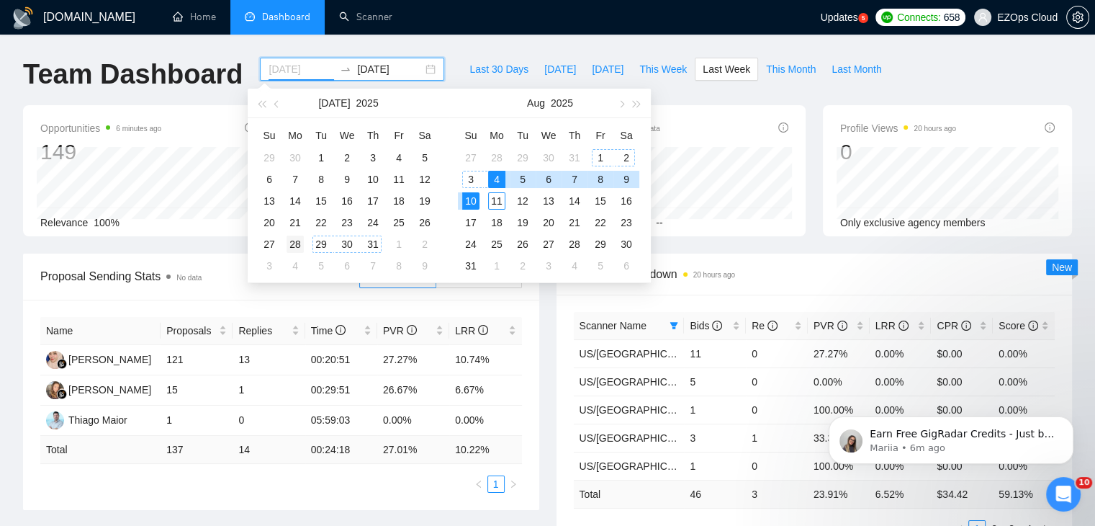
type input "[DATE]"
click at [294, 240] on div "28" at bounding box center [295, 243] width 17 height 17
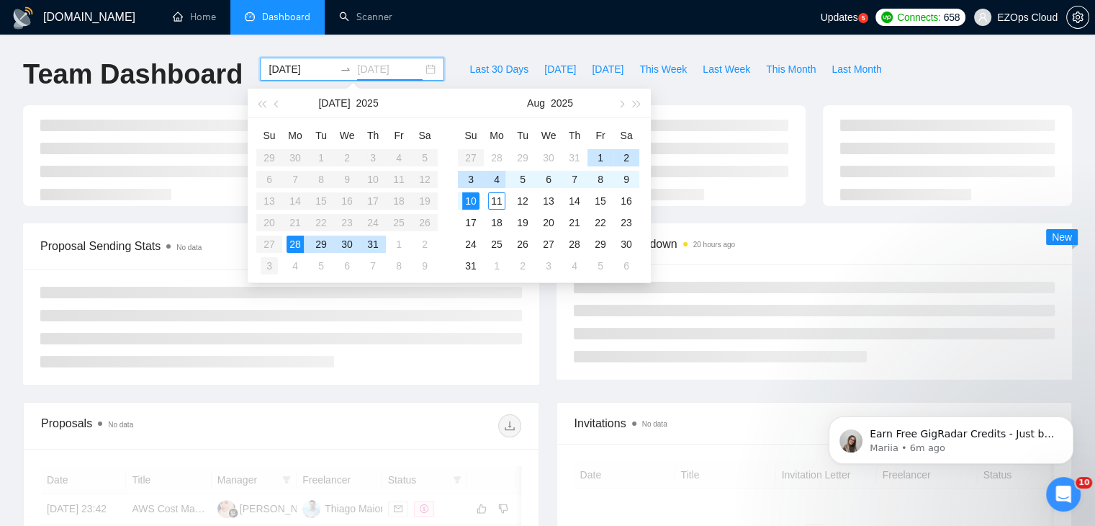
type input "[DATE]"
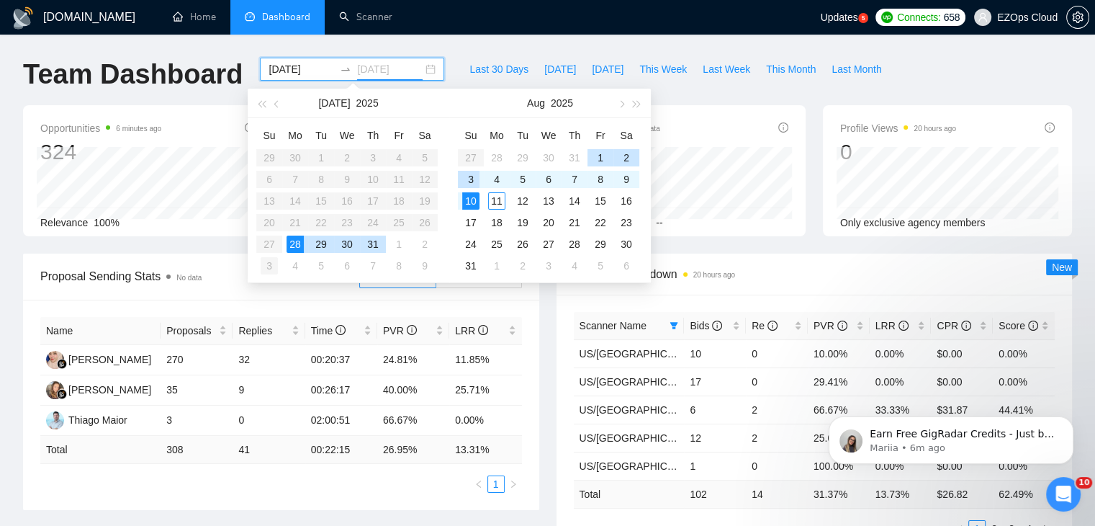
click at [279, 256] on td "3" at bounding box center [269, 266] width 26 height 22
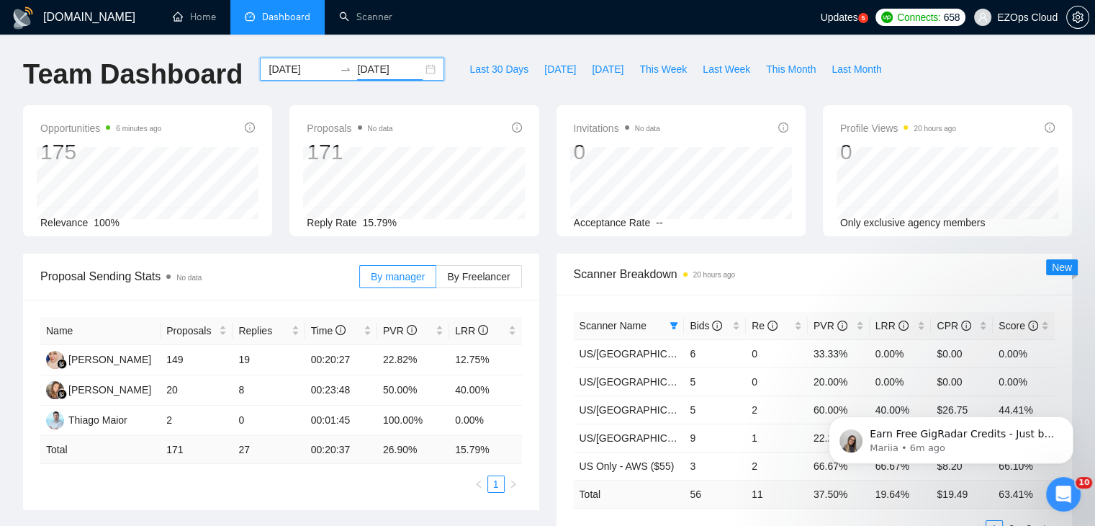
click at [420, 67] on div "[DATE] [DATE]" at bounding box center [352, 69] width 184 height 23
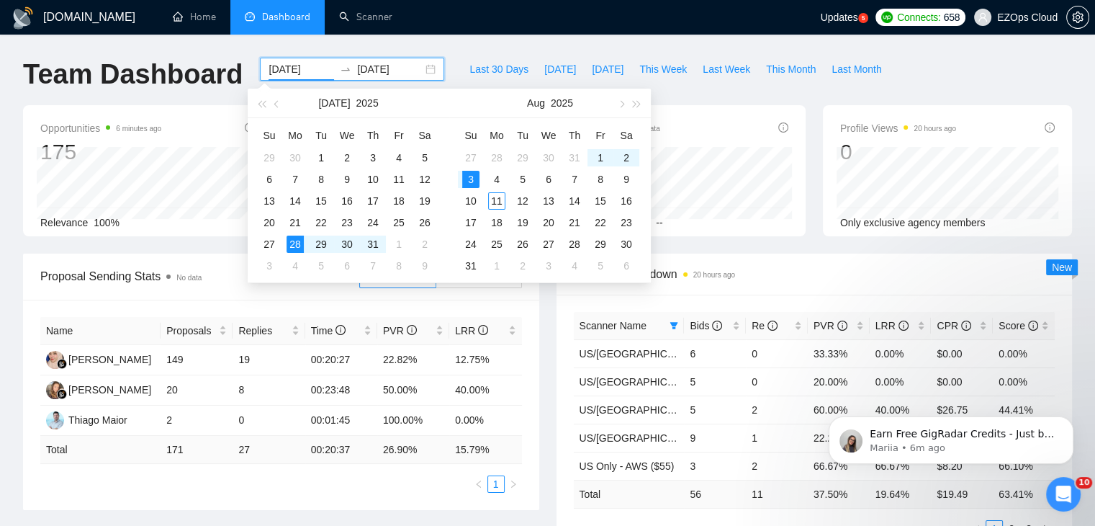
click at [420, 67] on div "[DATE] [DATE]" at bounding box center [352, 69] width 184 height 23
click at [729, 89] on div "Last 30 Days [DATE] [DATE] This Week Last Week This Month Last Month" at bounding box center [675, 82] width 445 height 48
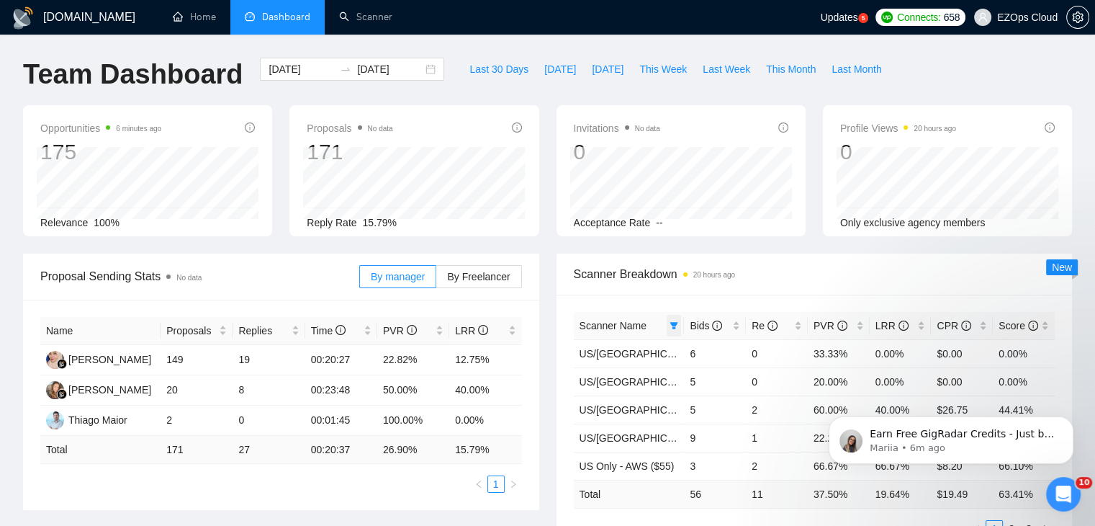
click at [668, 330] on span at bounding box center [674, 326] width 14 height 22
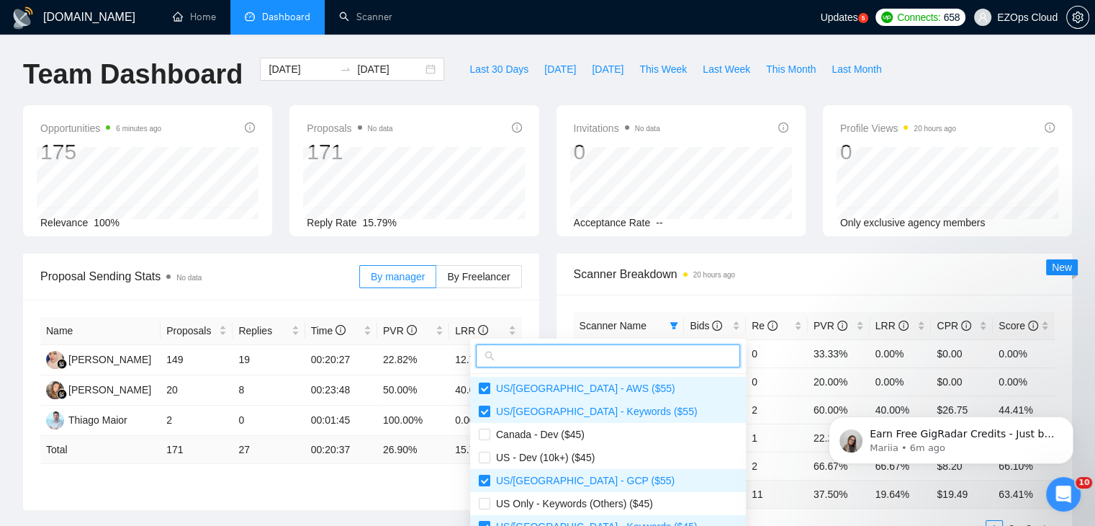
click at [623, 352] on input "text" at bounding box center [615, 356] width 234 height 16
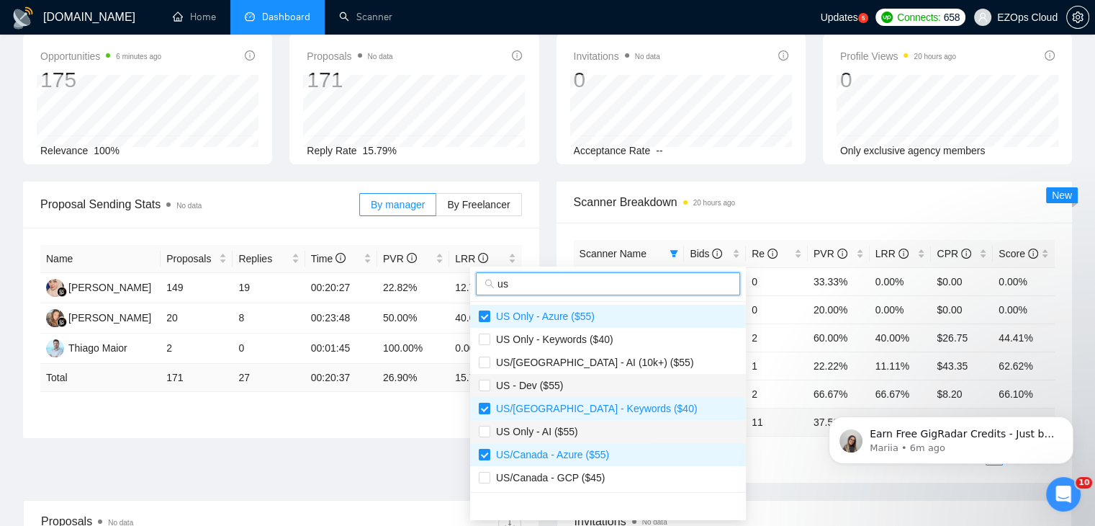
scroll to position [216, 0]
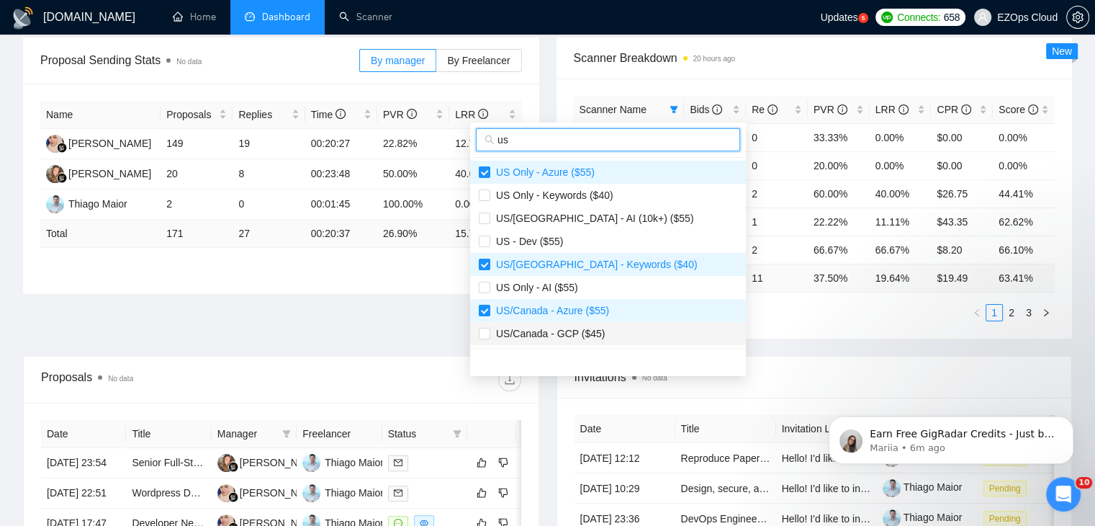
type input "us"
click at [595, 330] on span "US/Canada - GCP ($45)" at bounding box center [547, 334] width 114 height 12
checkbox input "true"
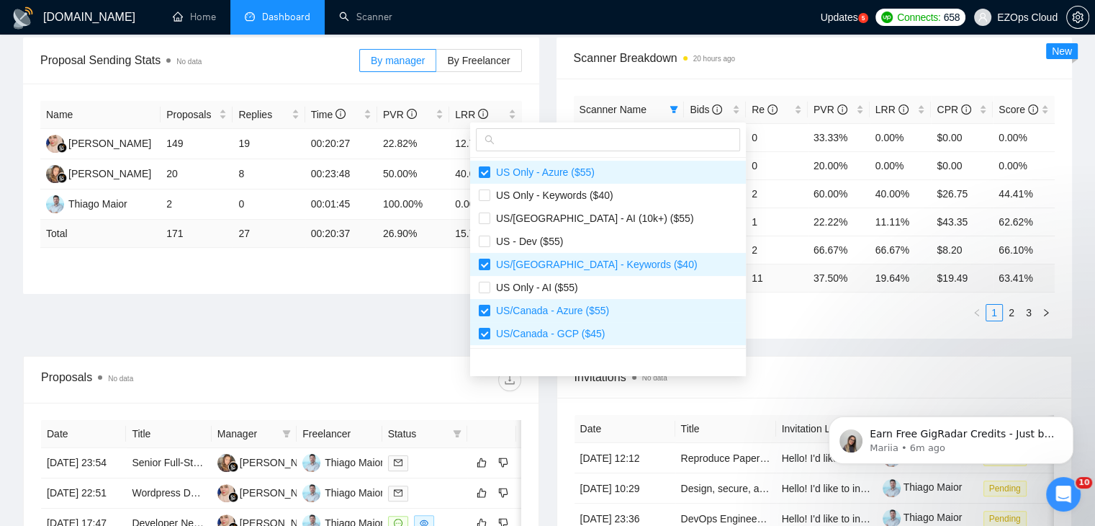
click at [801, 336] on div "Scanner Name Bids Re PVR LRR CPR Score [GEOGRAPHIC_DATA]/[GEOGRAPHIC_DATA] - AW…" at bounding box center [815, 208] width 516 height 260
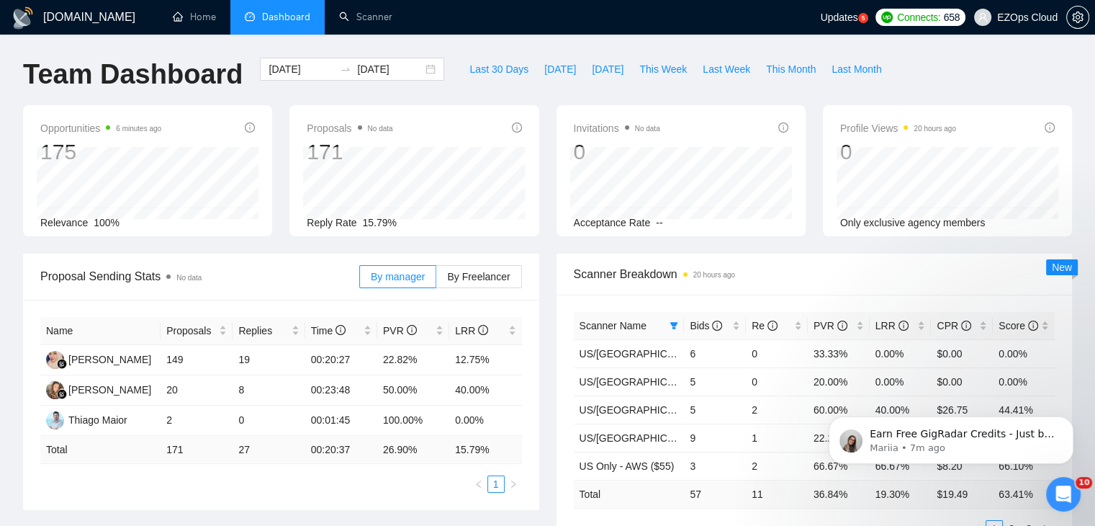
scroll to position [0, 0]
click at [707, 70] on span "Last Week" at bounding box center [727, 69] width 48 height 16
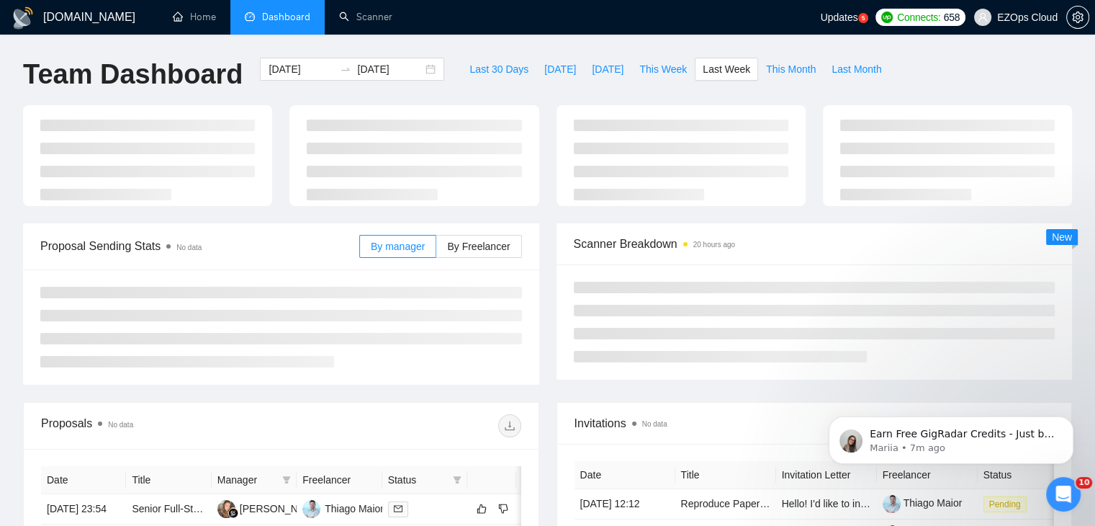
type input "[DATE]"
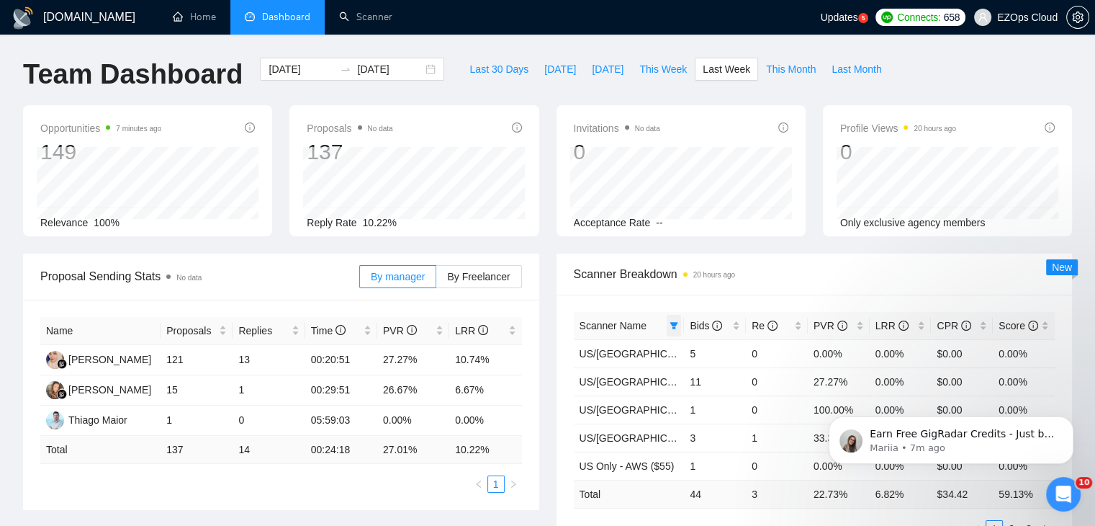
click at [673, 323] on icon "filter" at bounding box center [674, 325] width 8 height 7
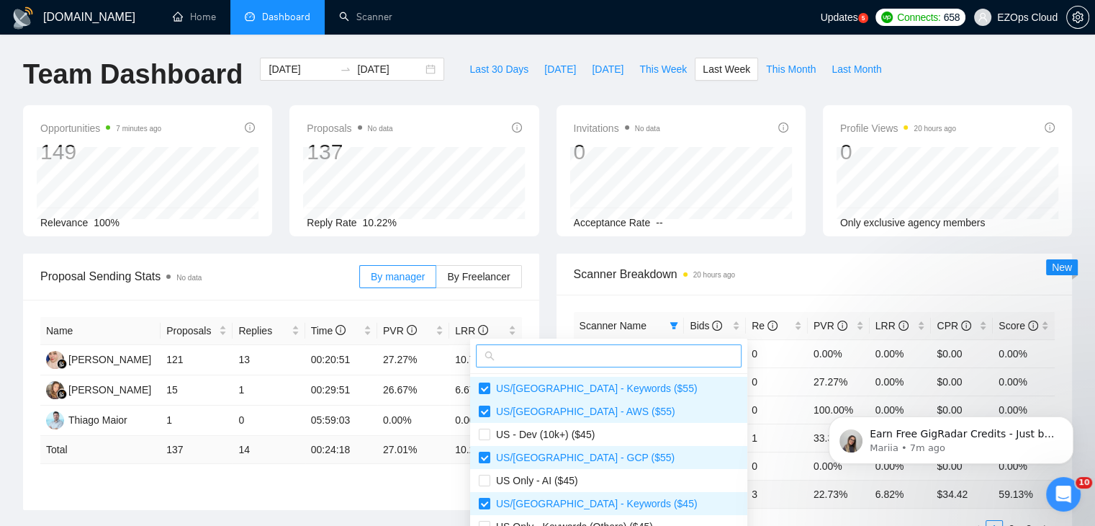
click at [603, 353] on input "text" at bounding box center [615, 356] width 235 height 16
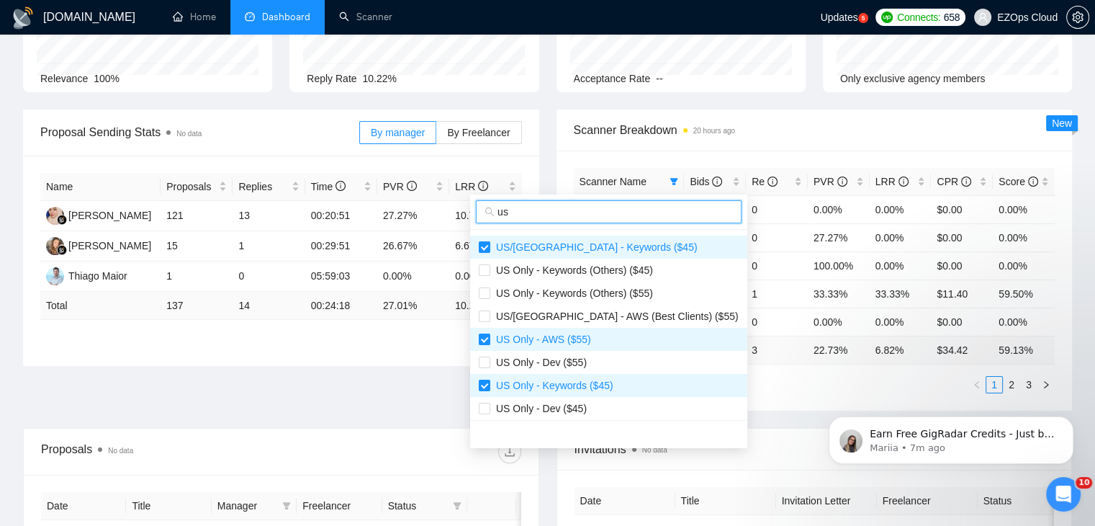
scroll to position [144, 0]
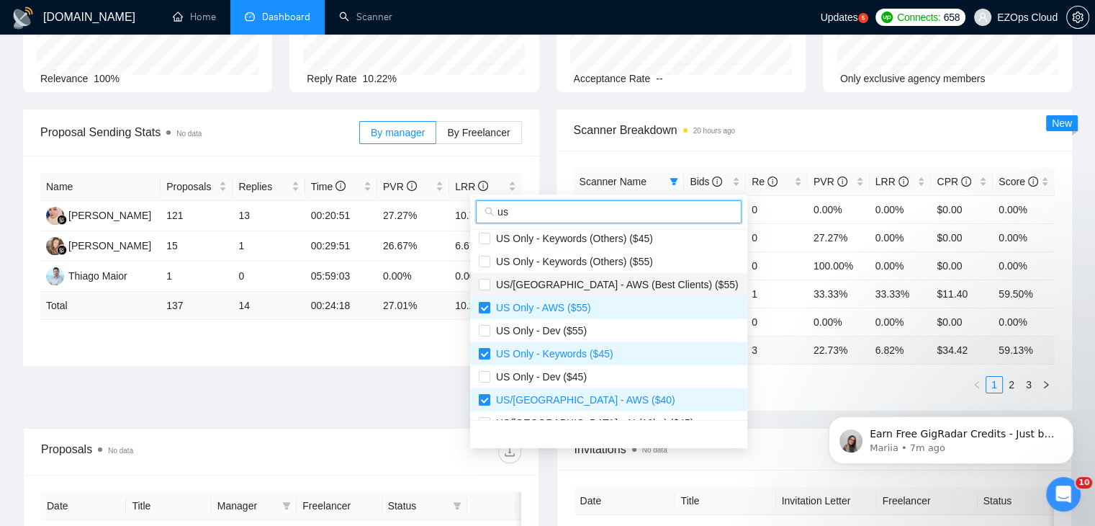
type input "us"
click at [593, 288] on span "US/[GEOGRAPHIC_DATA] - AWS (Best Clients) ($55)" at bounding box center [614, 285] width 248 height 12
checkbox input "true"
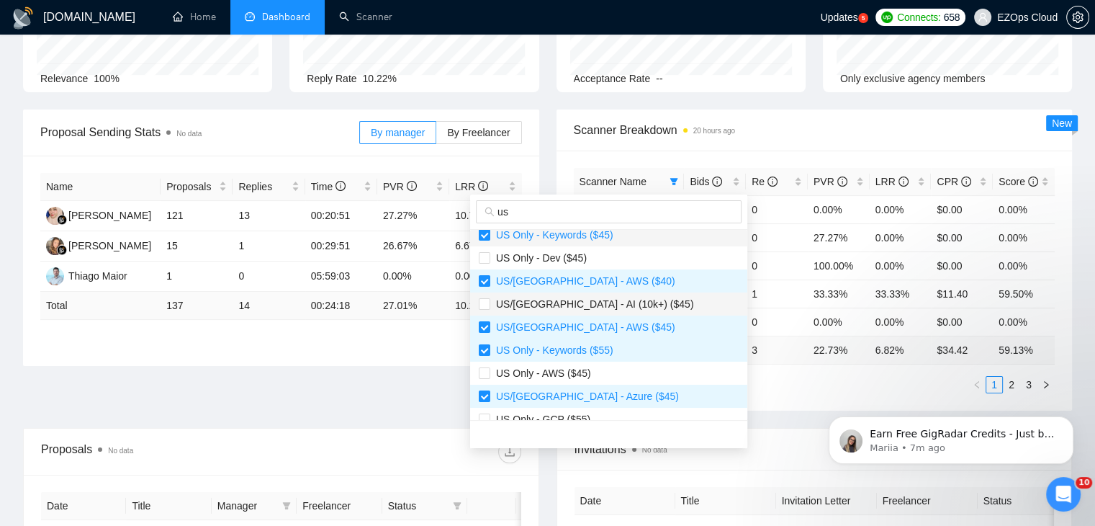
scroll to position [288, 0]
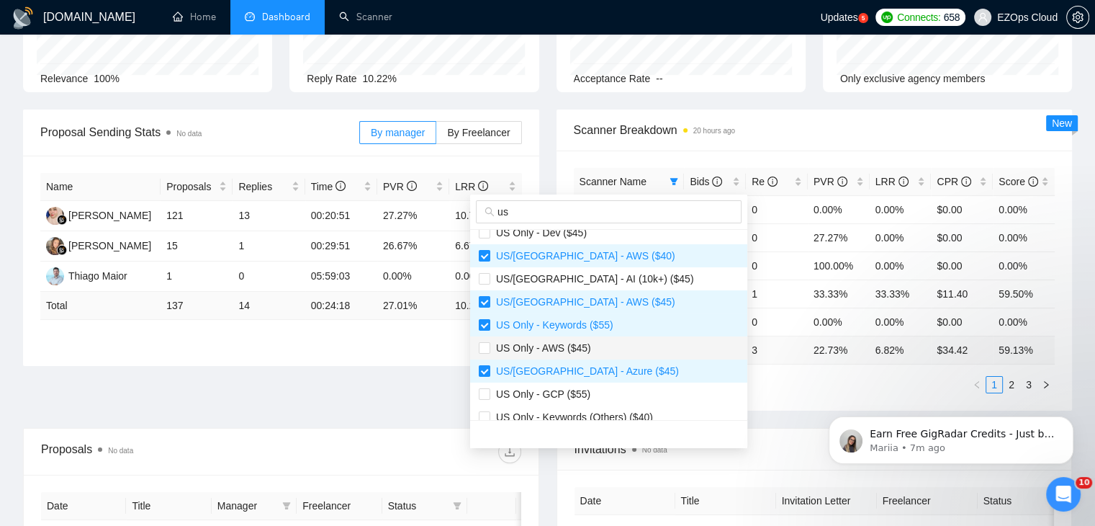
click at [582, 345] on span "US Only - AWS ($45)" at bounding box center [540, 348] width 101 height 12
checkbox input "true"
click at [603, 392] on span "US Only - GCP ($55)" at bounding box center [609, 394] width 260 height 16
checkbox input "true"
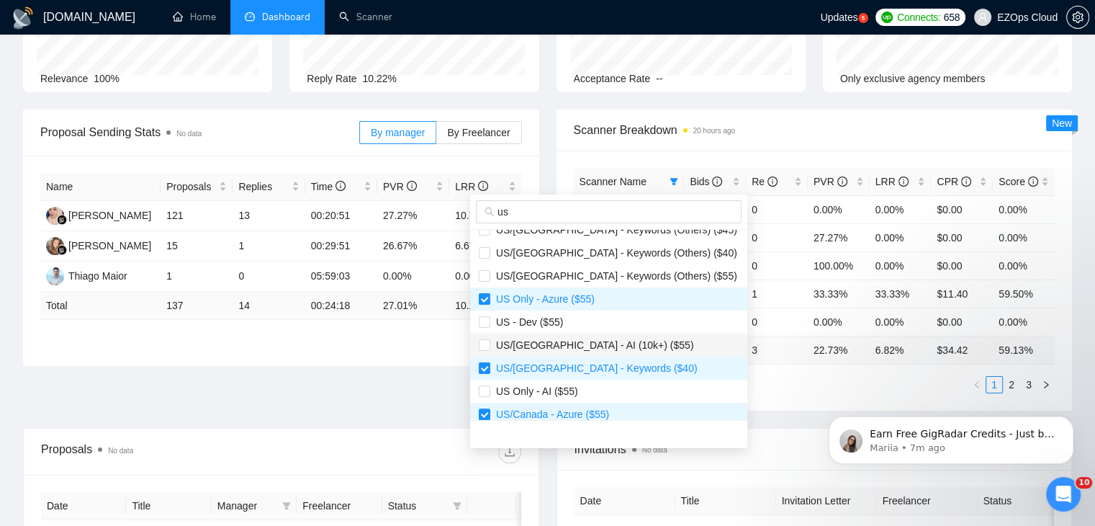
scroll to position [530, 0]
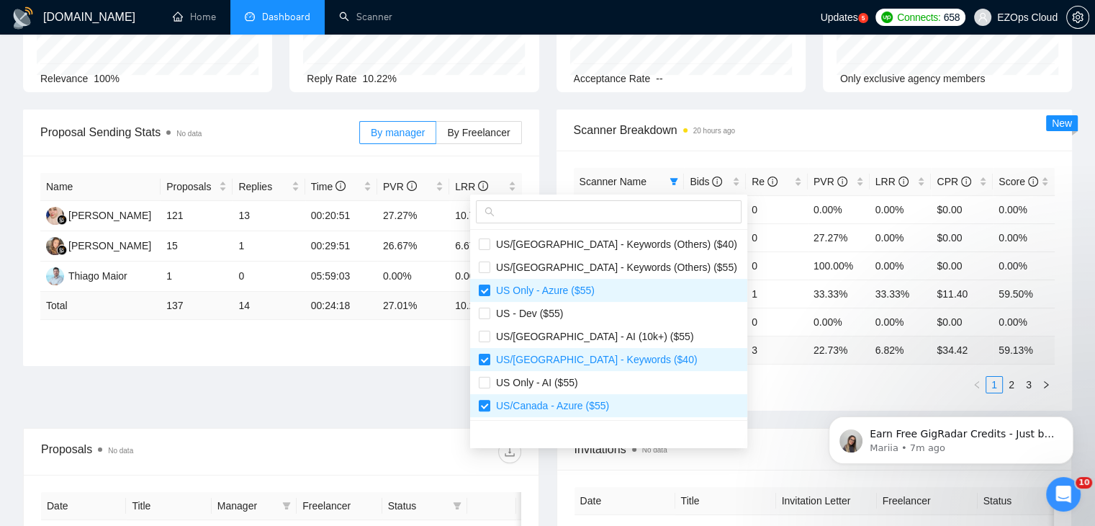
click at [716, 394] on div "Scanner Name Bids Re PVR LRR CPR Score [GEOGRAPHIC_DATA]/[GEOGRAPHIC_DATA] - Ke…" at bounding box center [815, 280] width 516 height 260
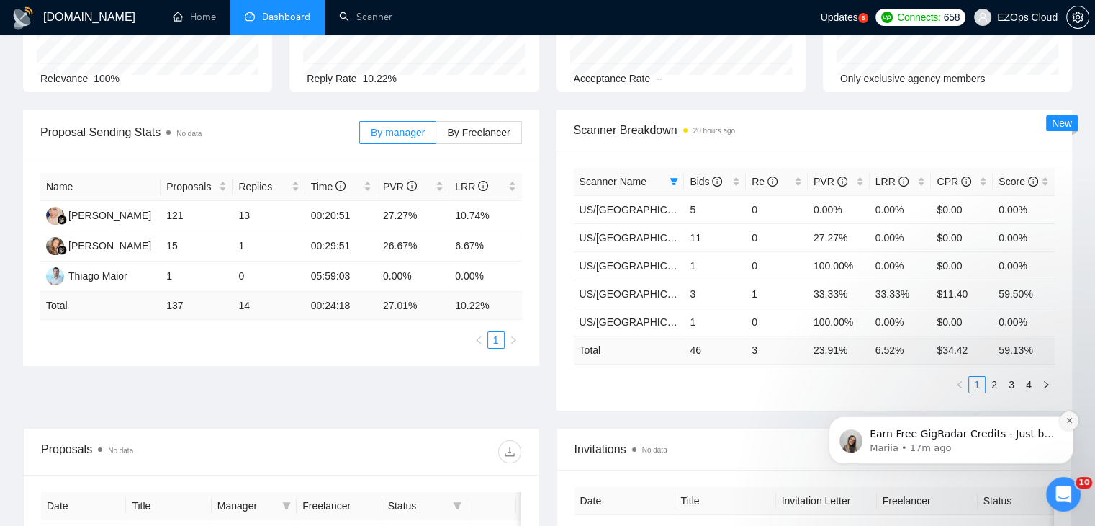
click at [1068, 418] on icon "Dismiss notification" at bounding box center [1068, 420] width 5 height 5
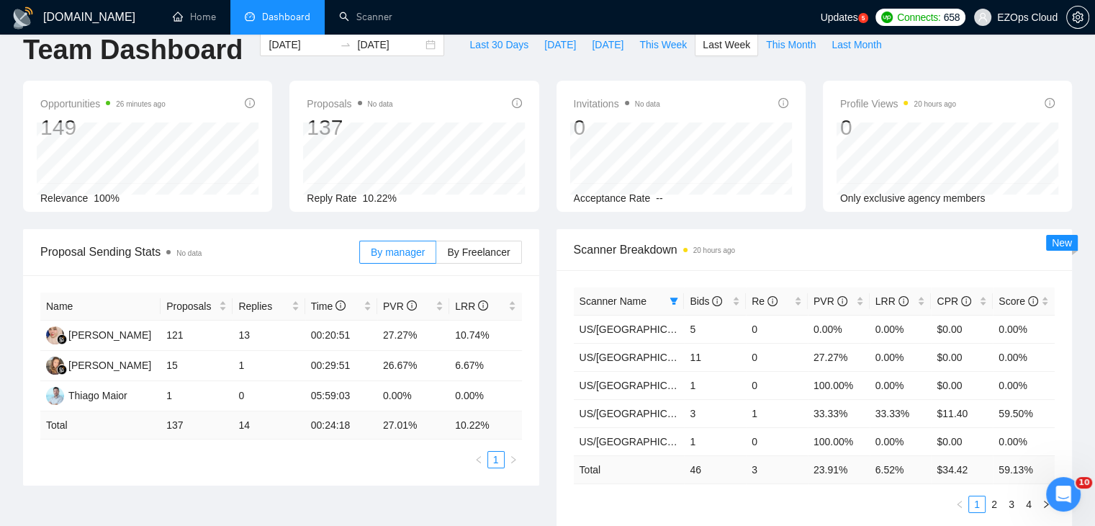
scroll to position [0, 0]
